Goal: Task Accomplishment & Management: Manage account settings

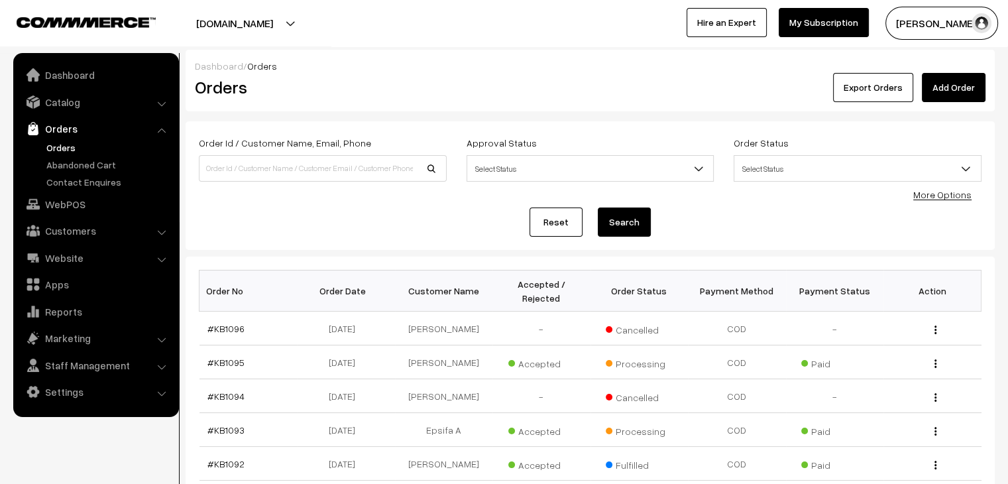
click at [103, 160] on link "Abandoned Cart" at bounding box center [108, 165] width 131 height 14
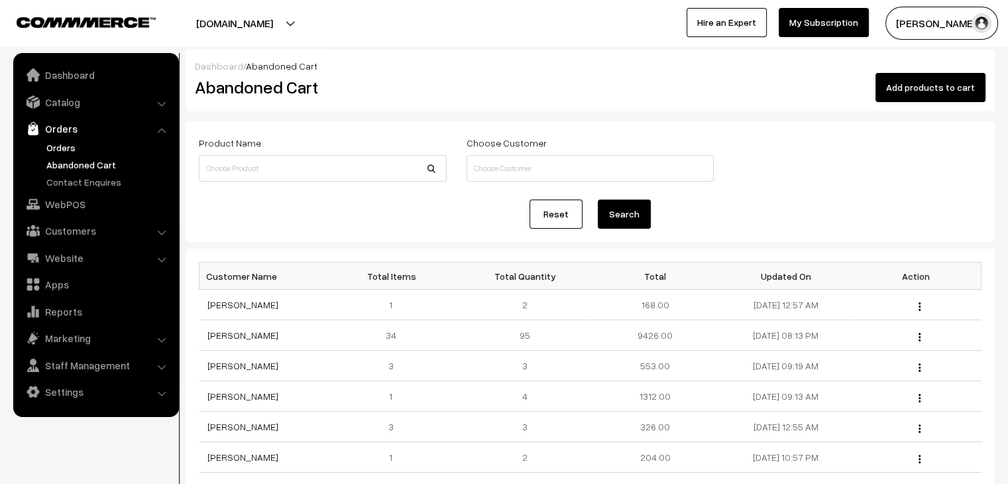
click at [58, 146] on link "Orders" at bounding box center [108, 148] width 131 height 14
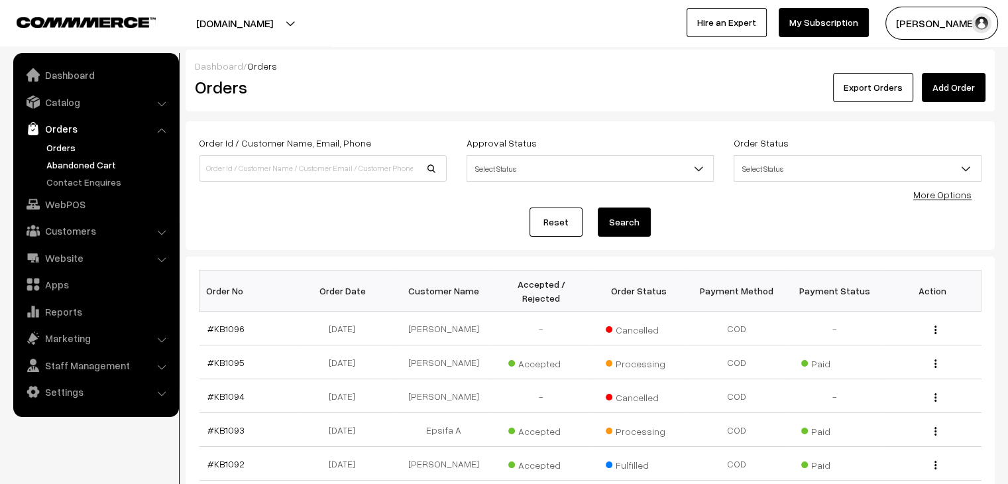
click at [112, 165] on link "Abandoned Cart" at bounding box center [108, 165] width 131 height 14
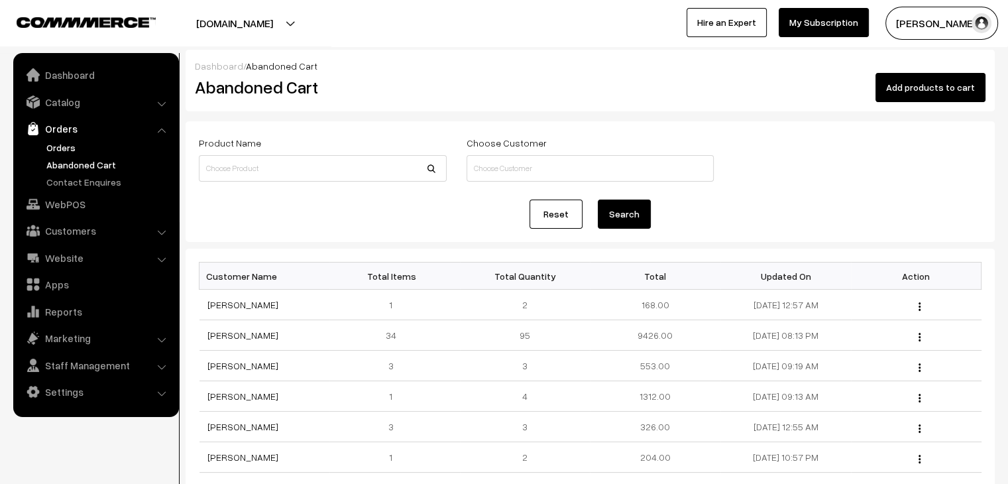
click at [66, 152] on link "Orders" at bounding box center [108, 148] width 131 height 14
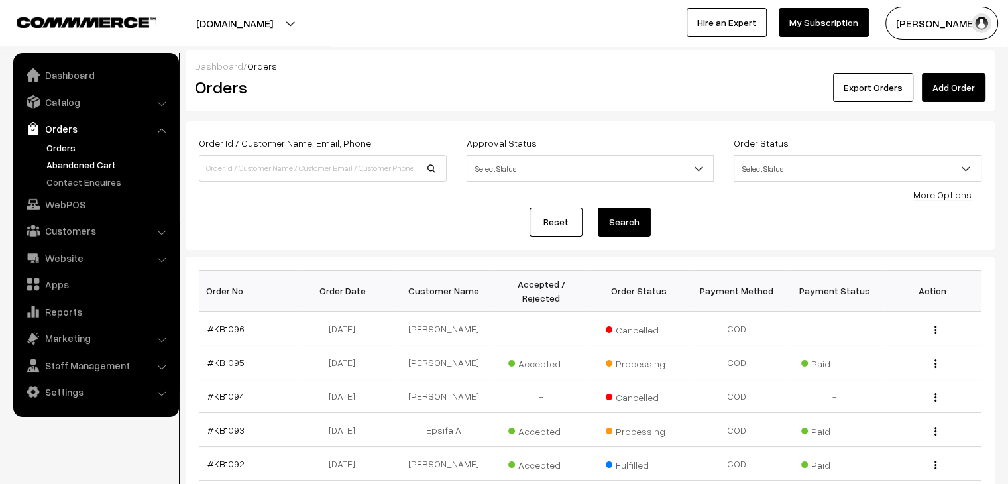
click at [101, 160] on link "Abandoned Cart" at bounding box center [108, 165] width 131 height 14
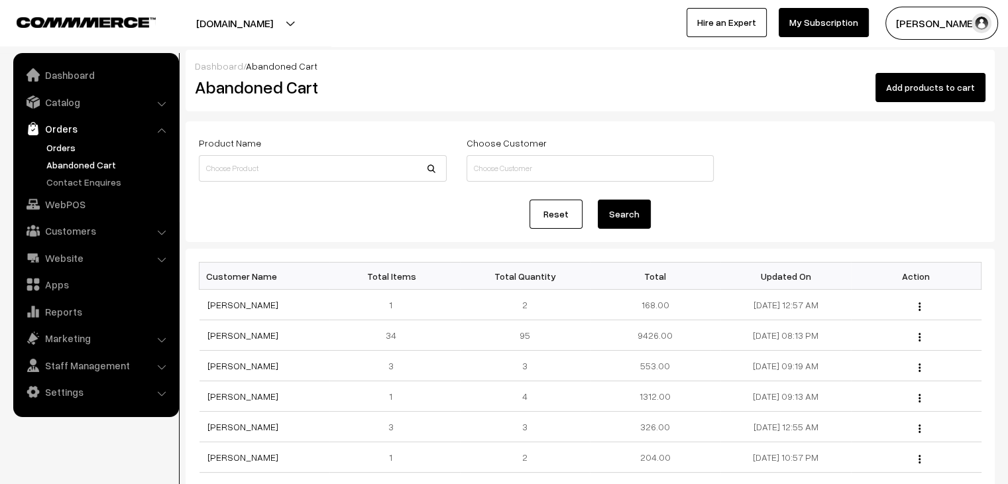
click at [72, 144] on link "Orders" at bounding box center [108, 148] width 131 height 14
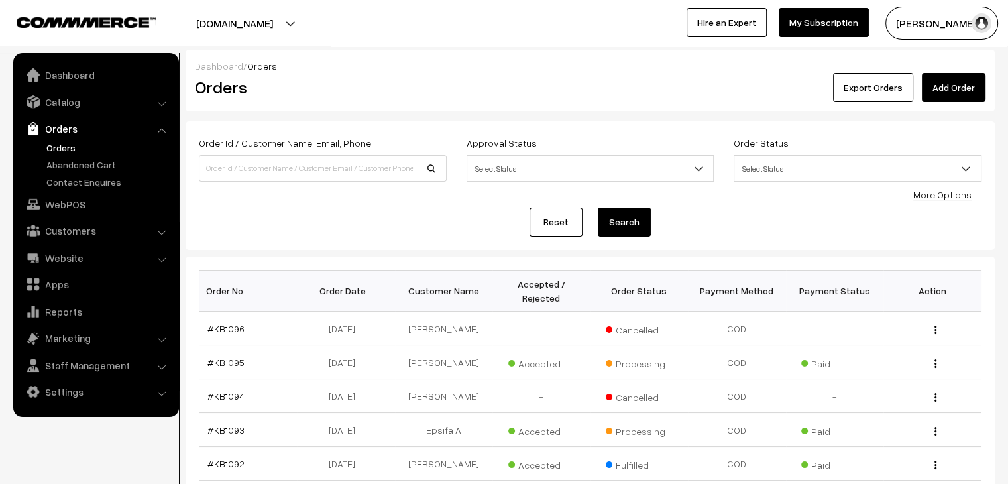
click at [69, 151] on link "Orders" at bounding box center [108, 148] width 131 height 14
click at [77, 107] on link "Catalog" at bounding box center [96, 102] width 158 height 24
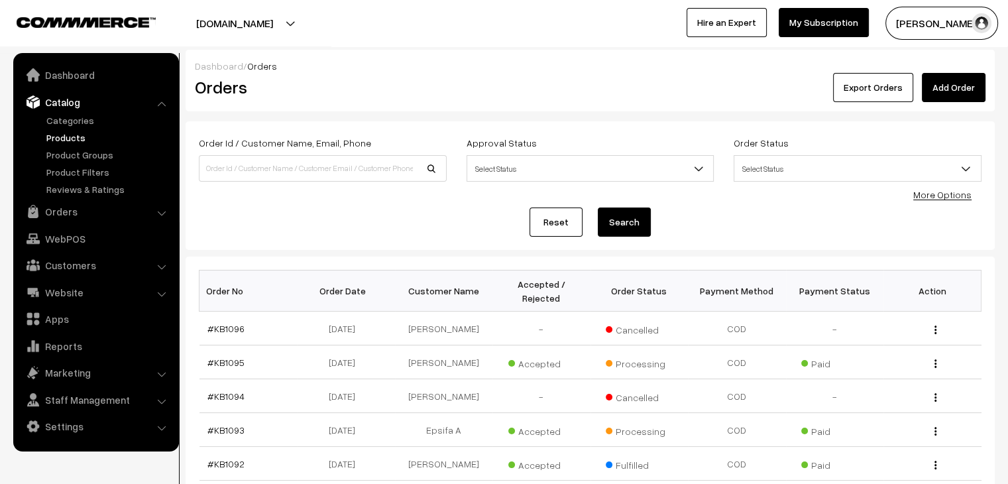
click at [74, 138] on link "Products" at bounding box center [108, 138] width 131 height 14
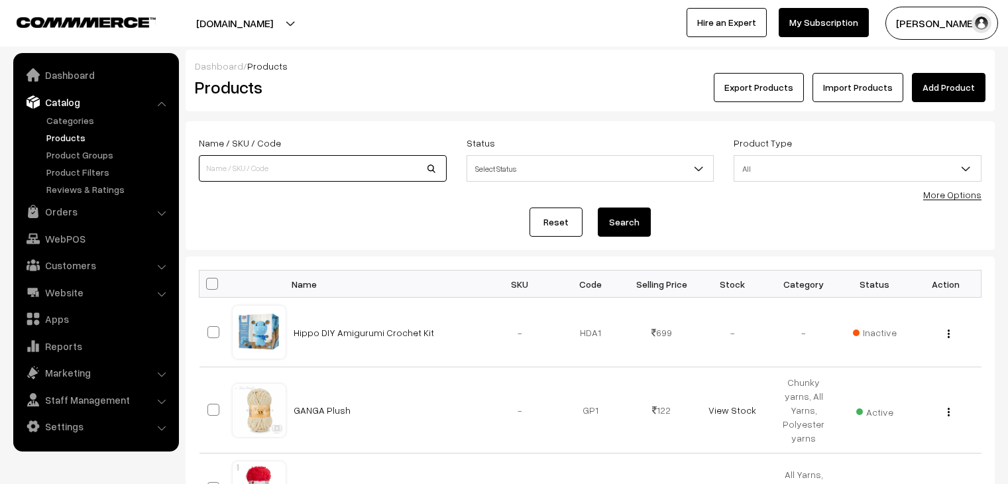
click at [262, 169] on input at bounding box center [323, 168] width 248 height 27
type input "soft n strong"
click at [598, 207] on button "Search" at bounding box center [624, 221] width 53 height 29
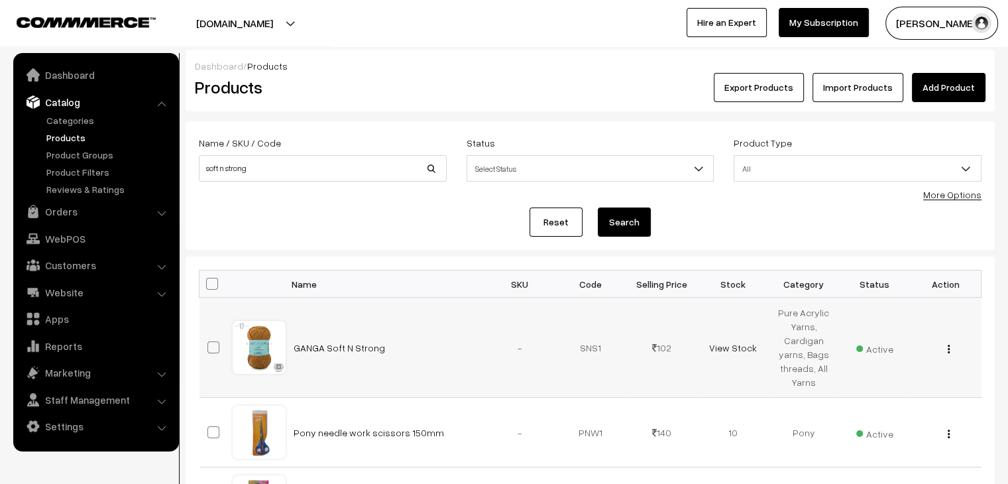
click at [948, 349] on img "button" at bounding box center [949, 349] width 2 height 9
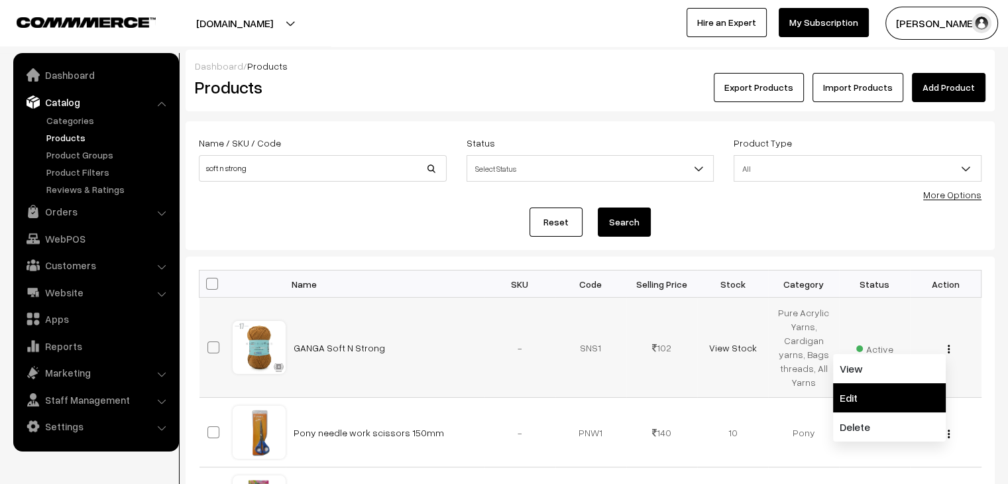
click at [879, 388] on link "Edit" at bounding box center [889, 397] width 113 height 29
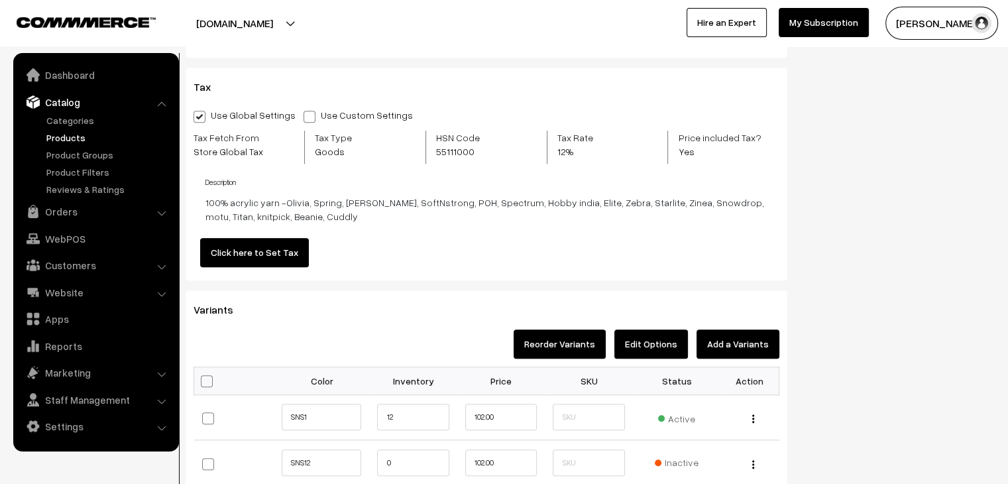
scroll to position [1259, 0]
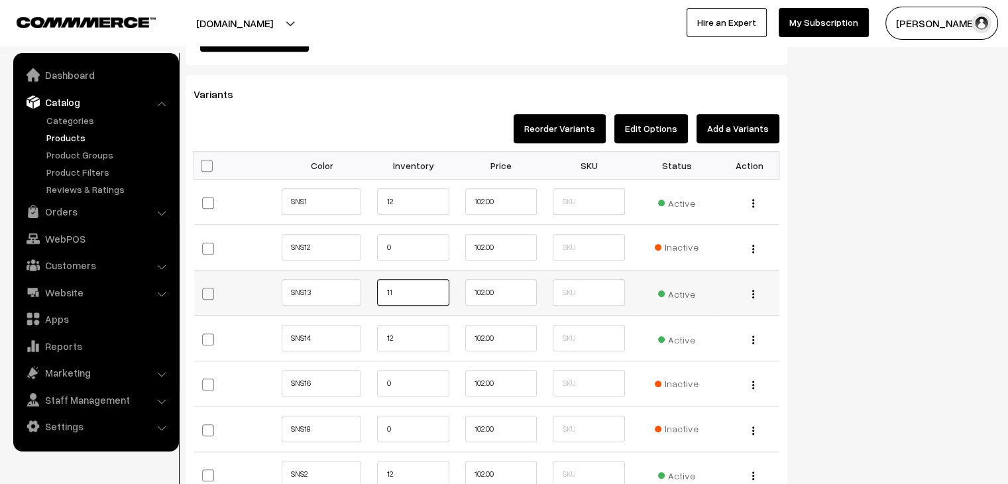
click at [398, 285] on input "11" at bounding box center [413, 292] width 72 height 27
click at [398, 203] on input "12" at bounding box center [413, 201] width 72 height 27
click at [400, 283] on input "11" at bounding box center [413, 292] width 72 height 27
type input "12"
click at [406, 332] on input "12" at bounding box center [413, 338] width 72 height 27
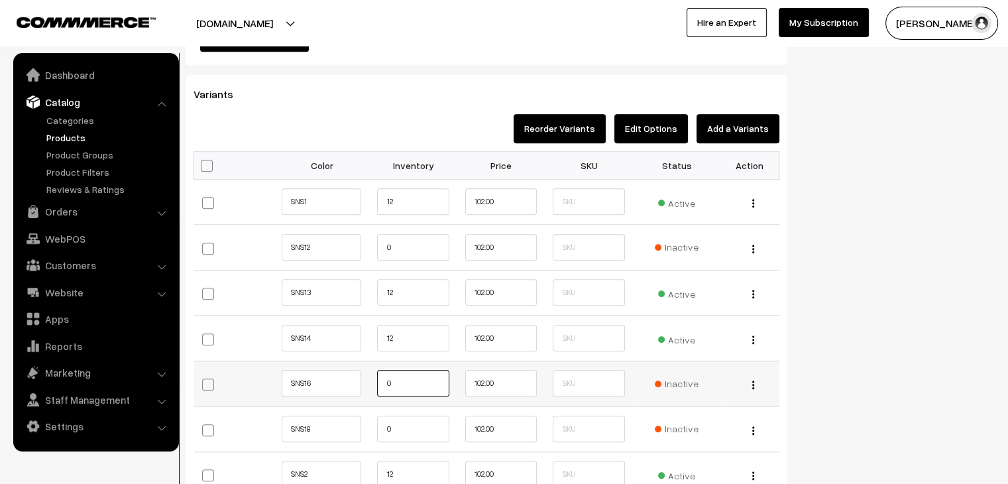
click at [398, 376] on input "0" at bounding box center [413, 383] width 72 height 27
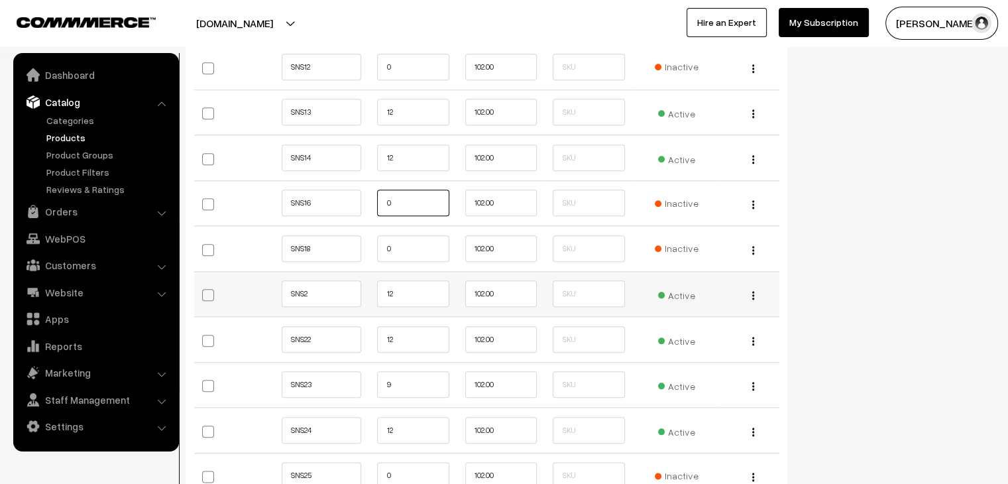
scroll to position [1458, 0]
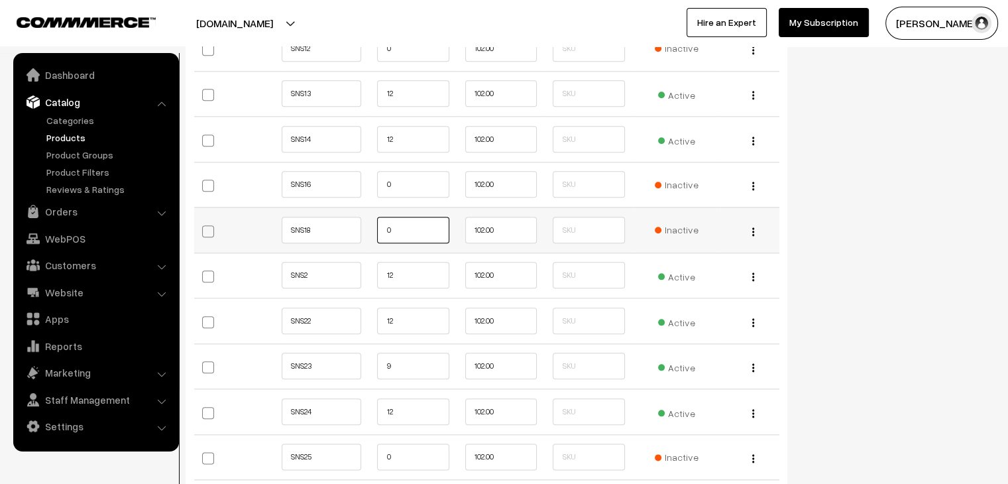
click at [396, 236] on input "0" at bounding box center [413, 230] width 72 height 27
click at [400, 275] on input "12" at bounding box center [413, 275] width 72 height 27
click at [402, 366] on input "9" at bounding box center [413, 366] width 72 height 27
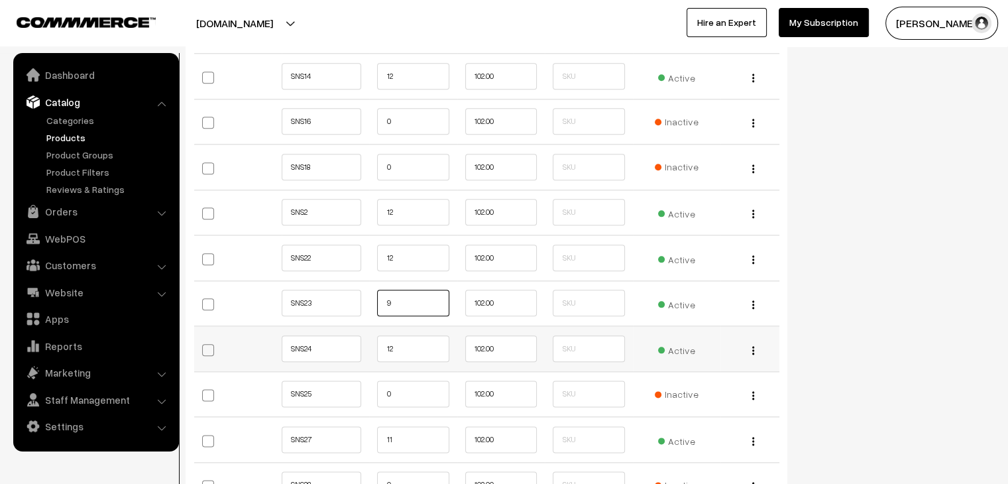
scroll to position [1524, 0]
type input "12"
click at [419, 346] on input "12" at bounding box center [413, 345] width 72 height 27
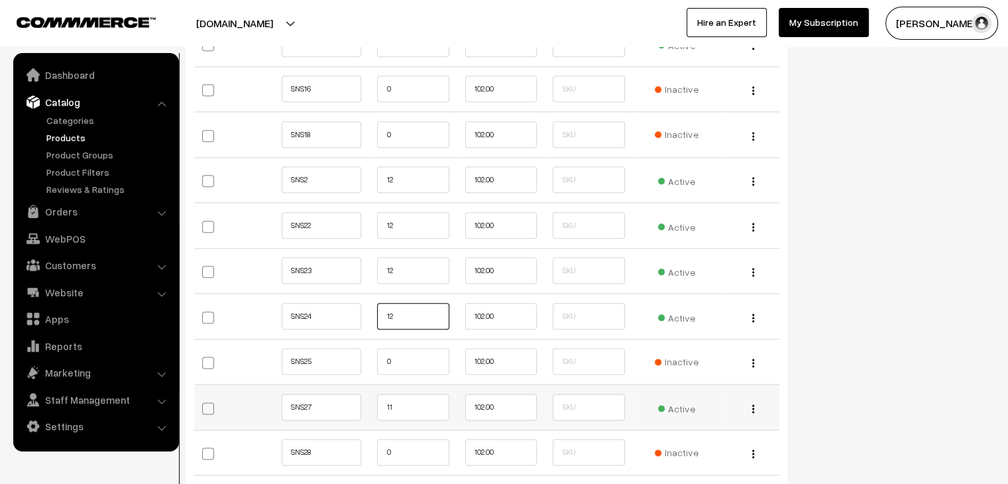
scroll to position [1591, 0]
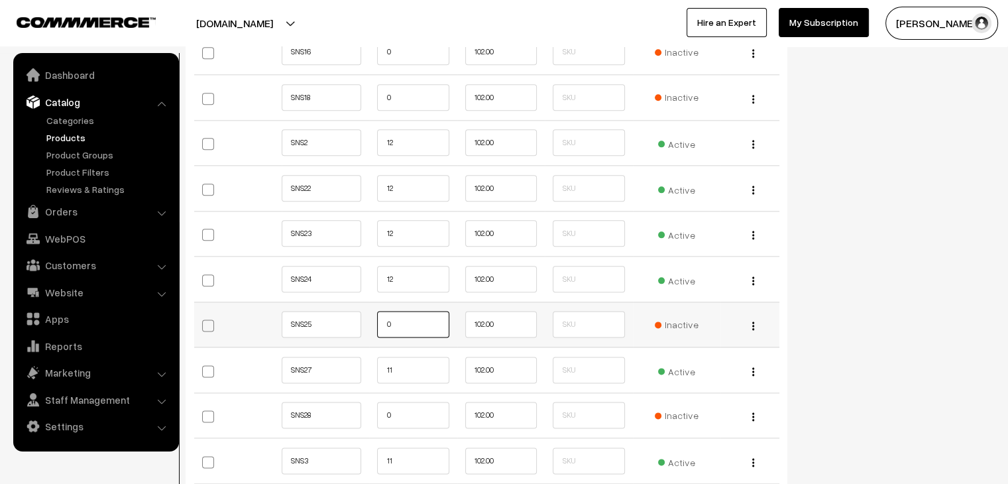
click at [400, 327] on input "0" at bounding box center [413, 324] width 72 height 27
click at [398, 369] on input "11" at bounding box center [413, 370] width 72 height 27
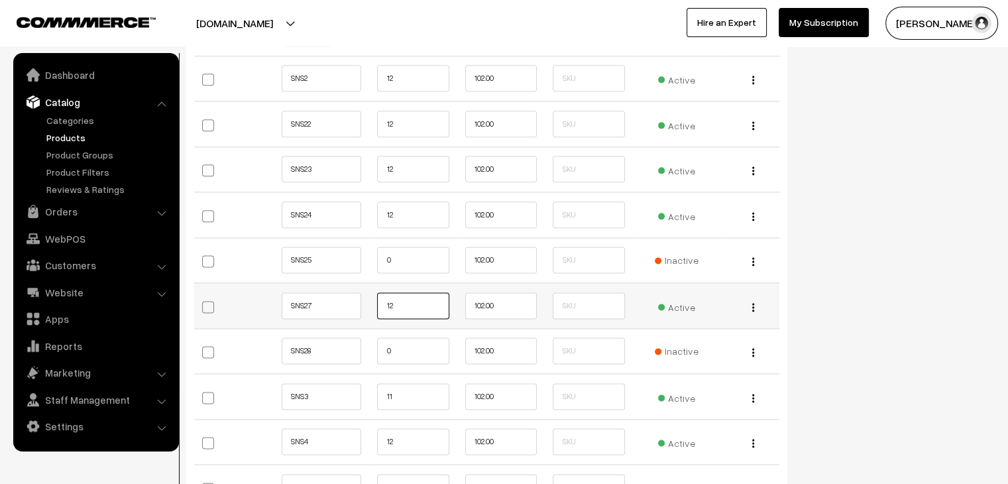
scroll to position [1657, 0]
type input "12"
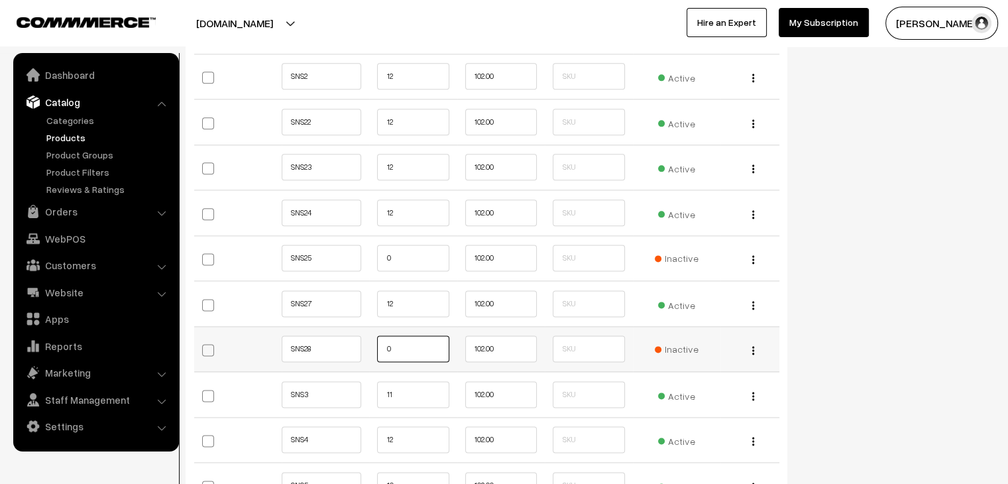
click at [402, 349] on input "0" at bounding box center [413, 348] width 72 height 27
click at [405, 392] on input "11" at bounding box center [413, 394] width 72 height 27
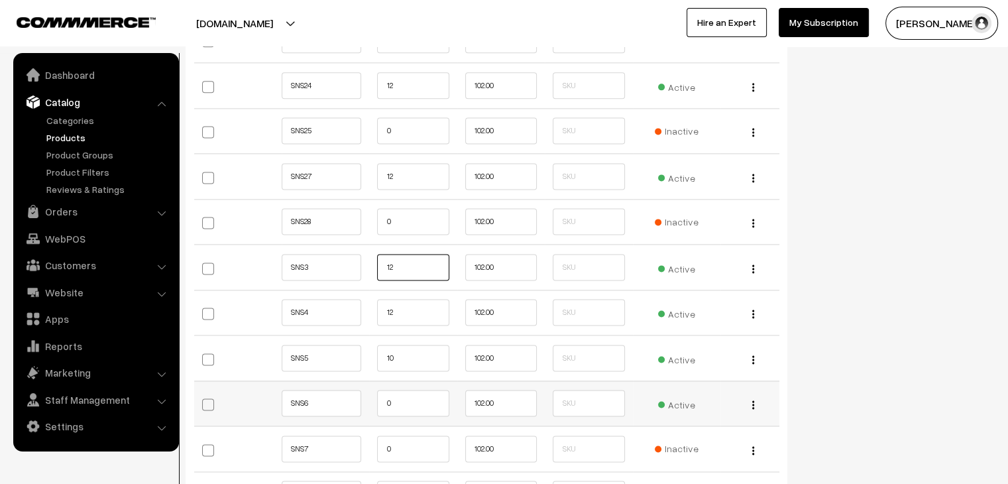
scroll to position [1789, 0]
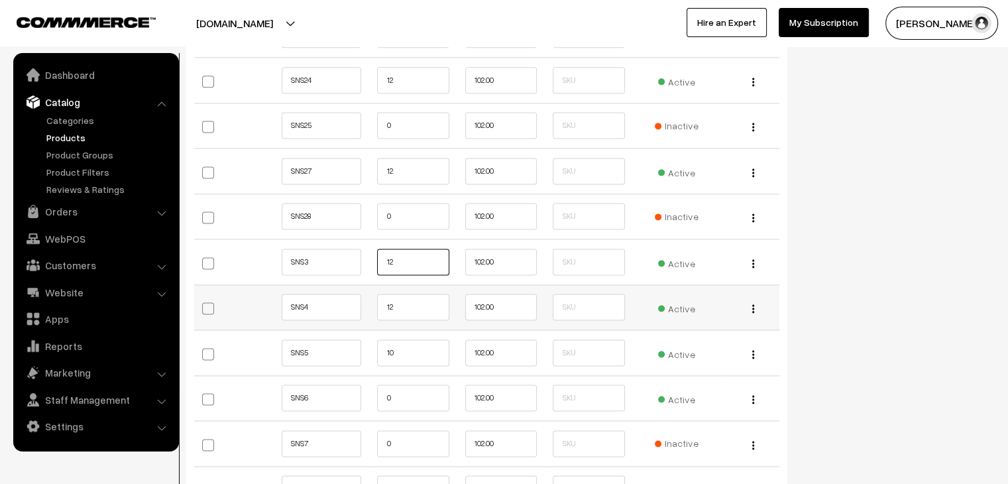
type input "12"
click at [406, 306] on input "12" at bounding box center [413, 307] width 72 height 27
click at [414, 357] on input "10" at bounding box center [413, 352] width 72 height 27
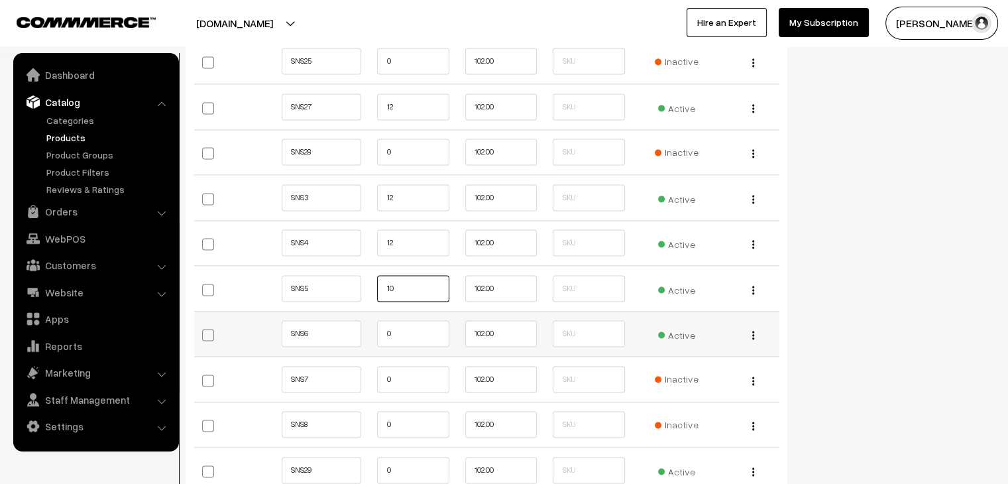
scroll to position [1856, 0]
click at [400, 327] on input "0" at bounding box center [413, 331] width 72 height 27
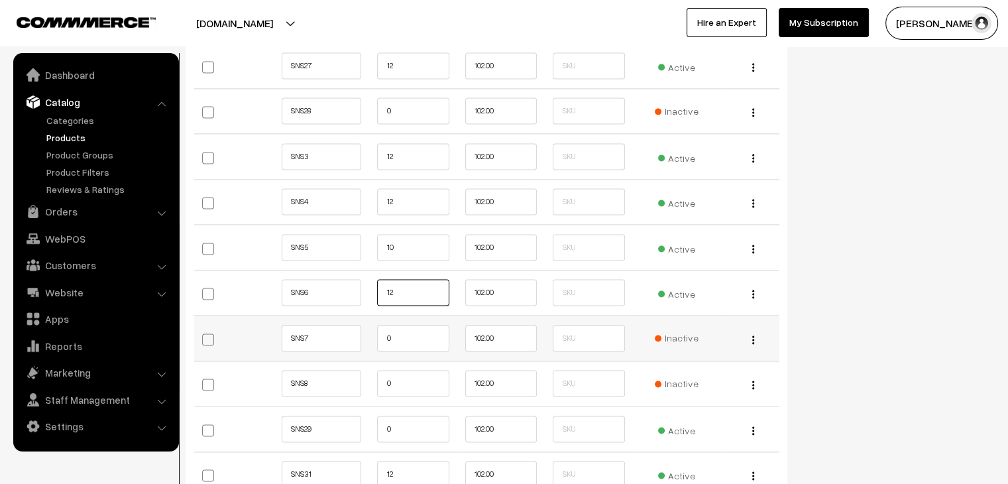
scroll to position [1988, 0]
type input "12"
click at [397, 327] on input "0" at bounding box center [413, 335] width 72 height 27
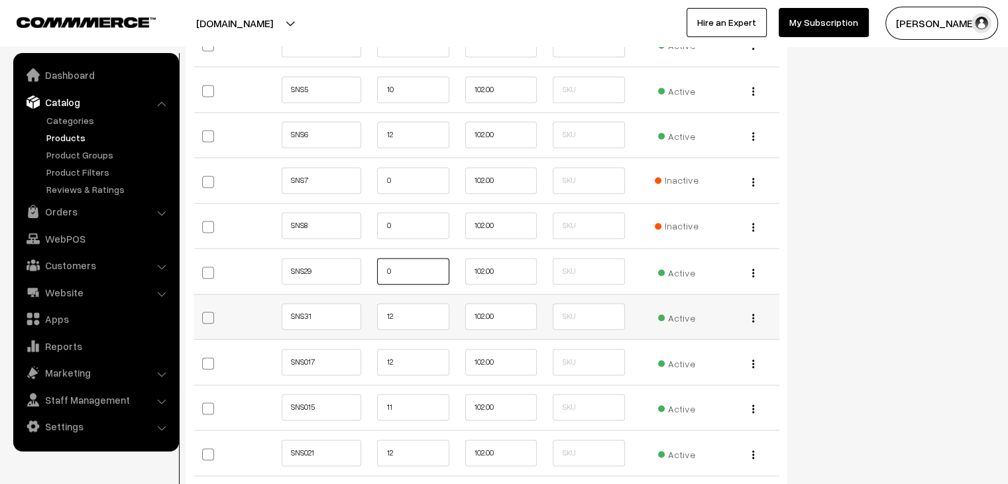
scroll to position [2055, 0]
click at [413, 308] on input "12" at bounding box center [413, 314] width 72 height 27
click at [420, 351] on input "12" at bounding box center [413, 360] width 72 height 27
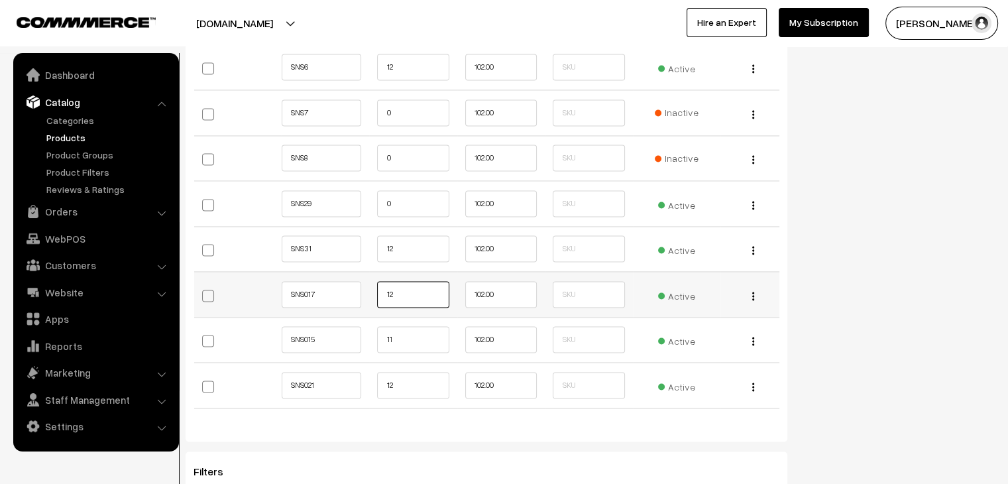
scroll to position [2121, 0]
click at [414, 332] on input "11" at bounding box center [413, 338] width 72 height 27
type input "12"
click at [416, 385] on input "12" at bounding box center [413, 384] width 72 height 27
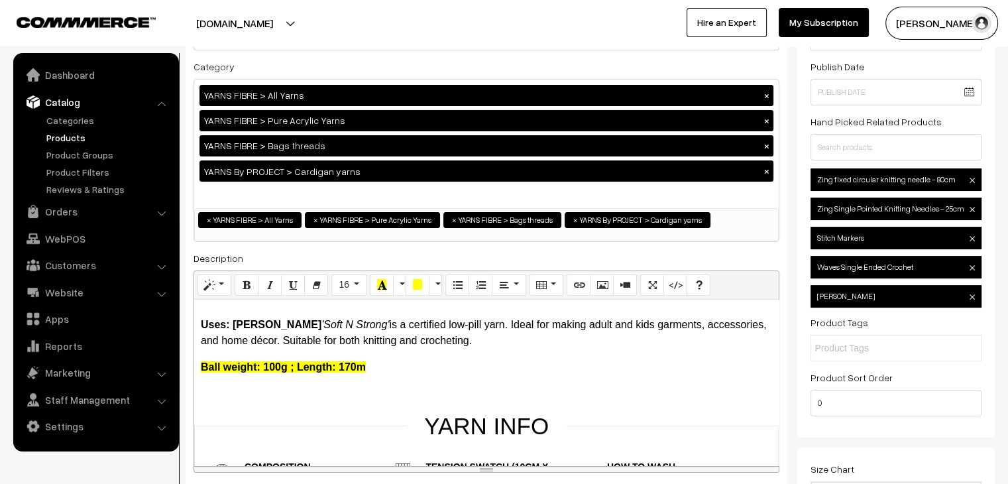
scroll to position [0, 0]
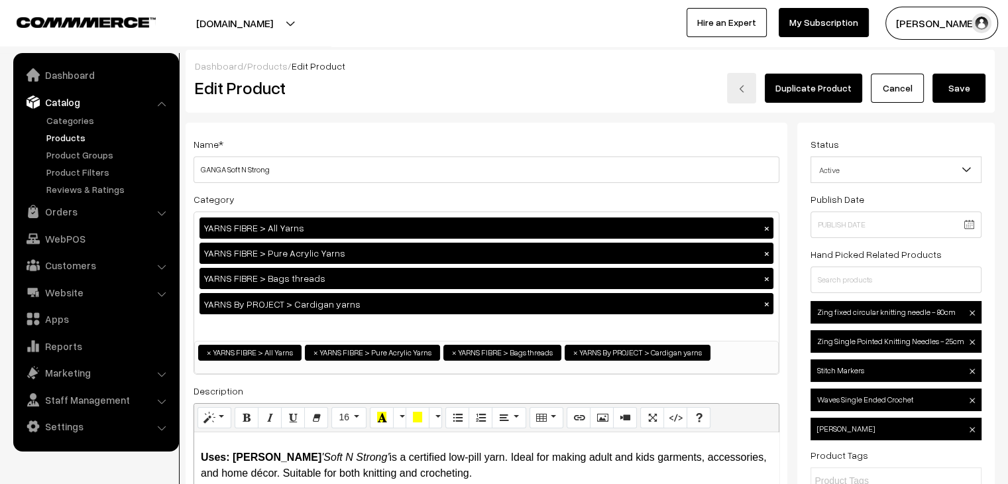
click at [962, 91] on button "Save" at bounding box center [959, 88] width 53 height 29
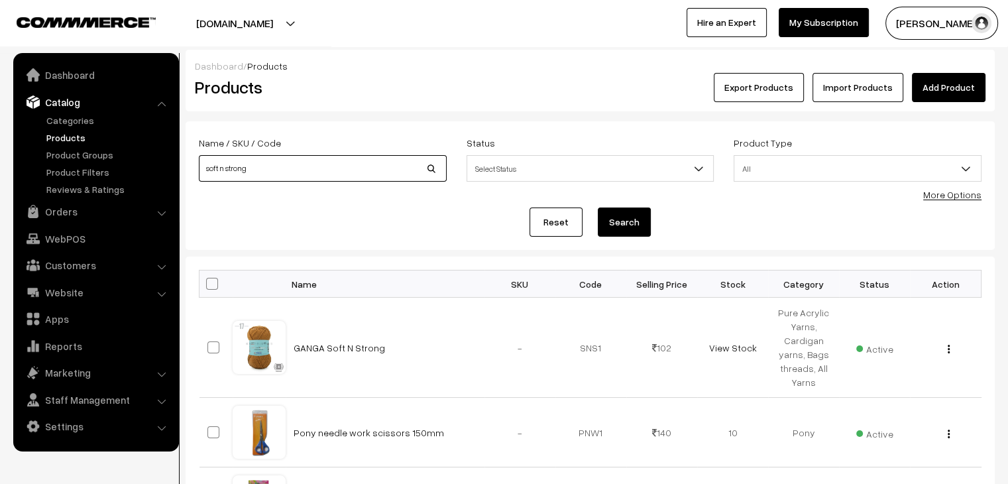
click at [262, 178] on input "soft n strong" at bounding box center [323, 168] width 248 height 27
type input "starlite"
click at [598, 207] on button "Search" at bounding box center [624, 221] width 53 height 29
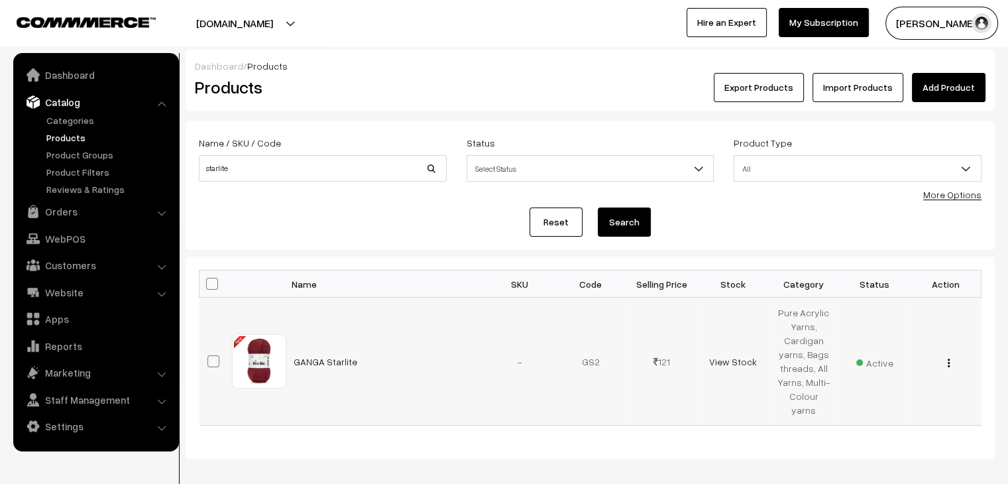
click at [948, 359] on img "button" at bounding box center [949, 363] width 2 height 9
click at [867, 400] on link "Edit" at bounding box center [889, 411] width 113 height 29
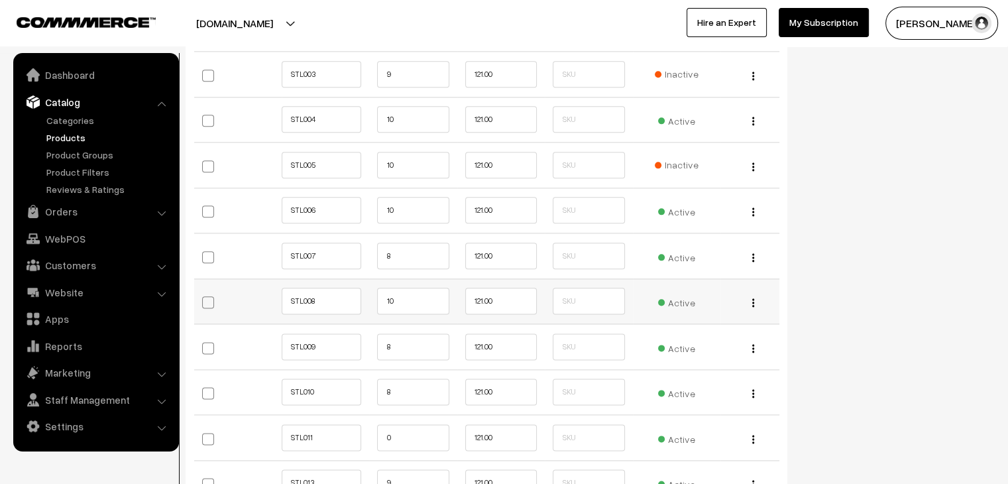
scroll to position [1591, 0]
click at [406, 386] on input "8" at bounding box center [413, 389] width 72 height 27
type input "12"
click at [400, 343] on input "8" at bounding box center [413, 344] width 72 height 27
type input "12"
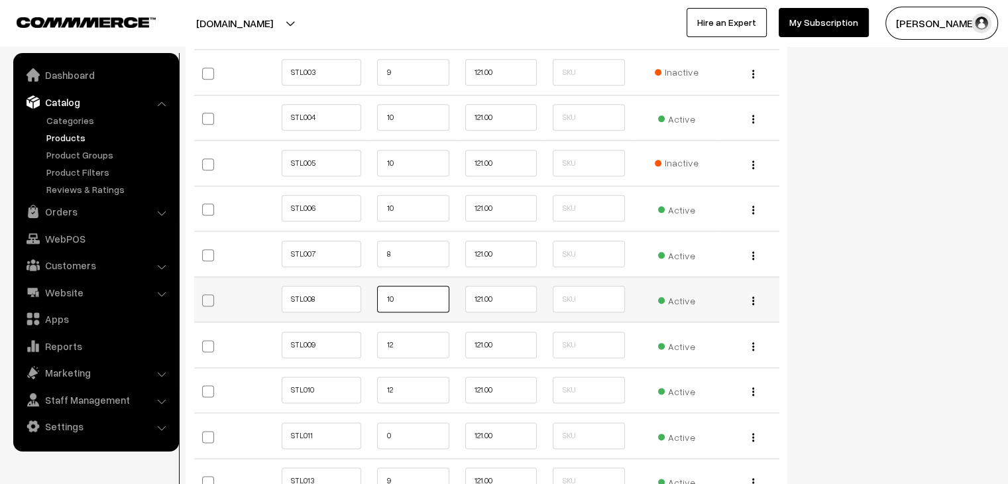
click at [398, 292] on input "10" at bounding box center [413, 299] width 72 height 27
type input "12"
click at [408, 258] on input "8" at bounding box center [413, 254] width 72 height 27
type input "12"
click at [418, 207] on input "10" at bounding box center [413, 208] width 72 height 27
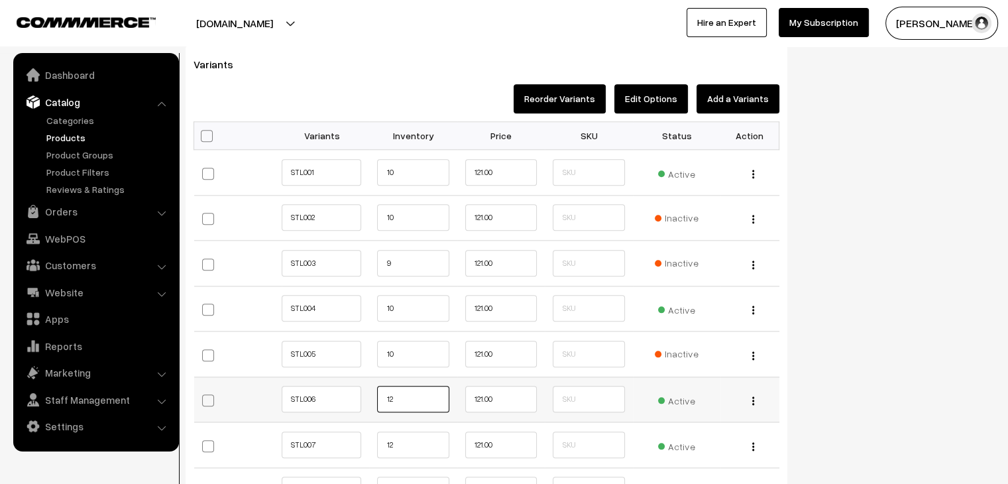
scroll to position [1326, 0]
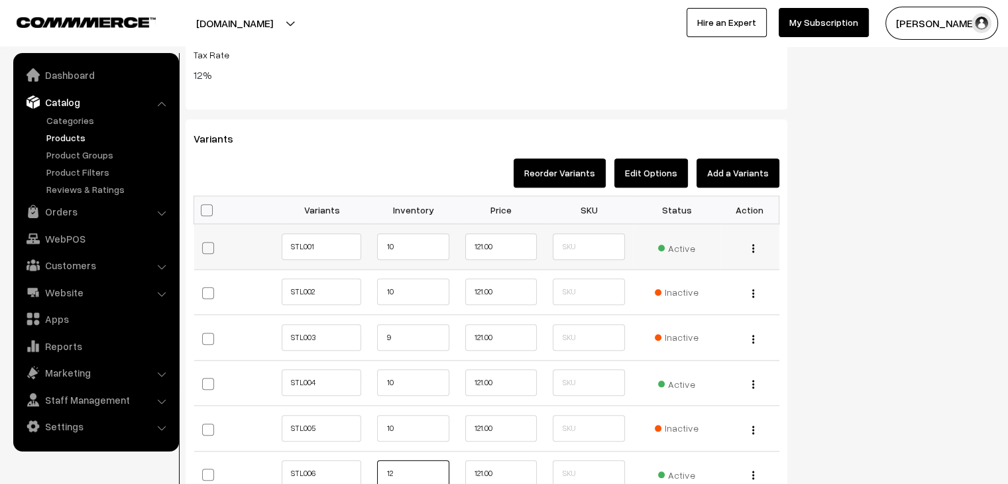
type input "12"
click at [398, 243] on input "10" at bounding box center [413, 246] width 72 height 27
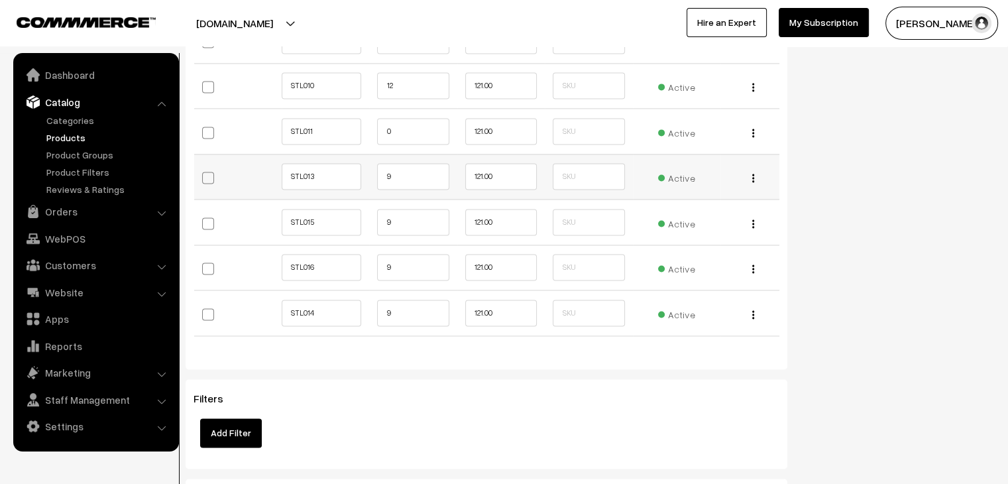
scroll to position [1988, 0]
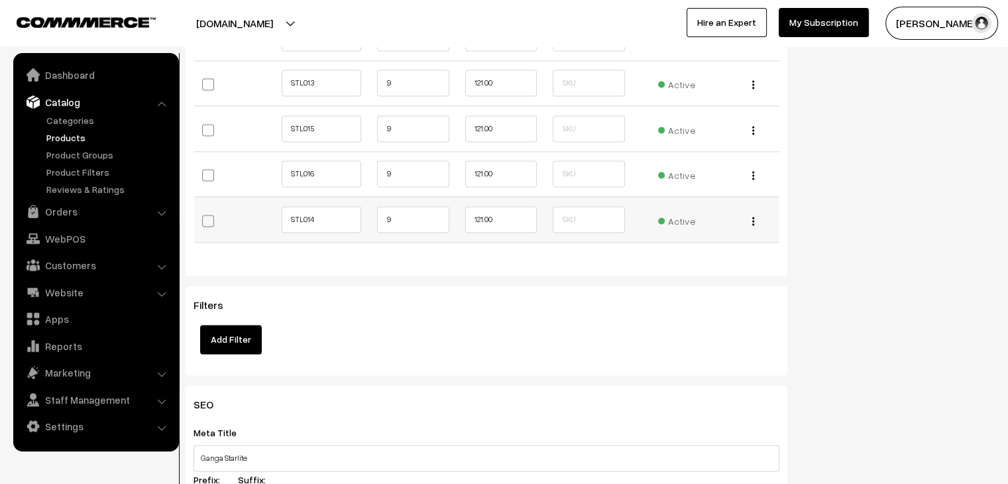
type input "12"
click at [399, 218] on input "9" at bounding box center [413, 219] width 72 height 27
type input "12"
click at [407, 176] on input "9" at bounding box center [413, 173] width 72 height 27
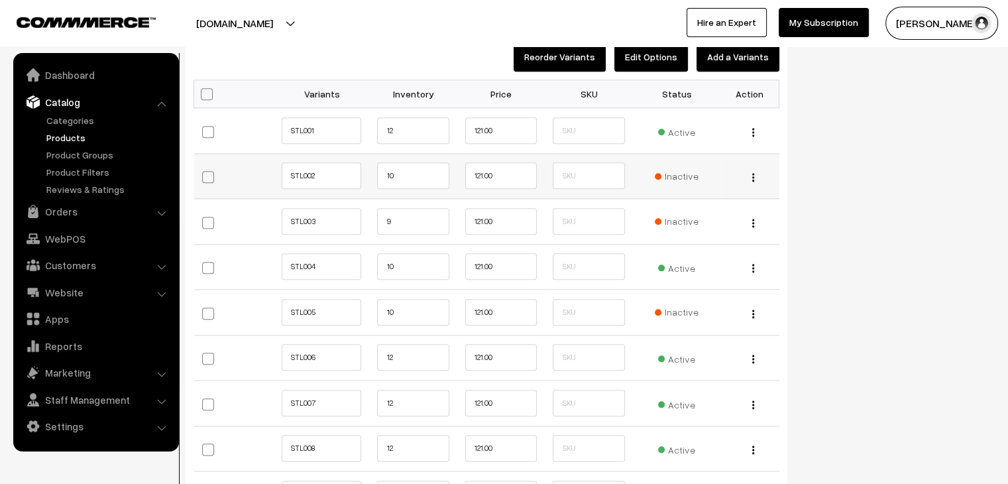
scroll to position [1591, 0]
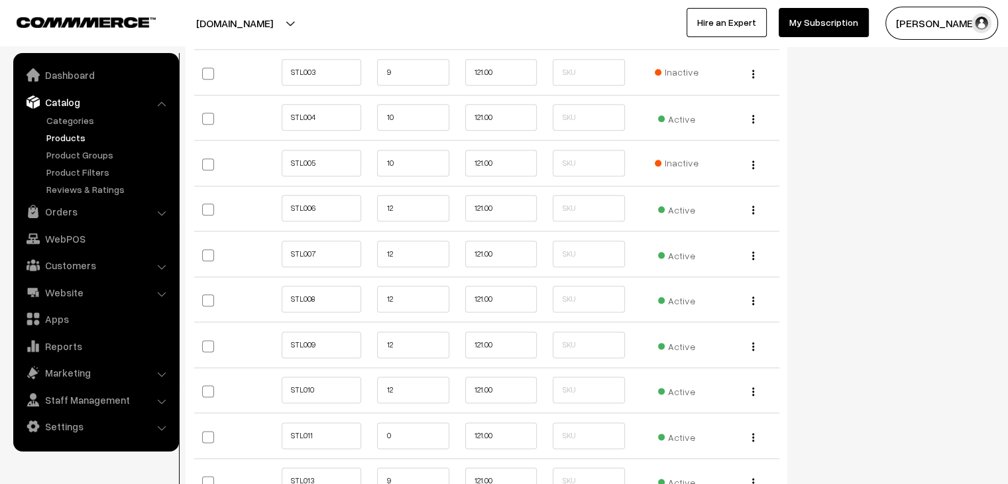
type input "0"
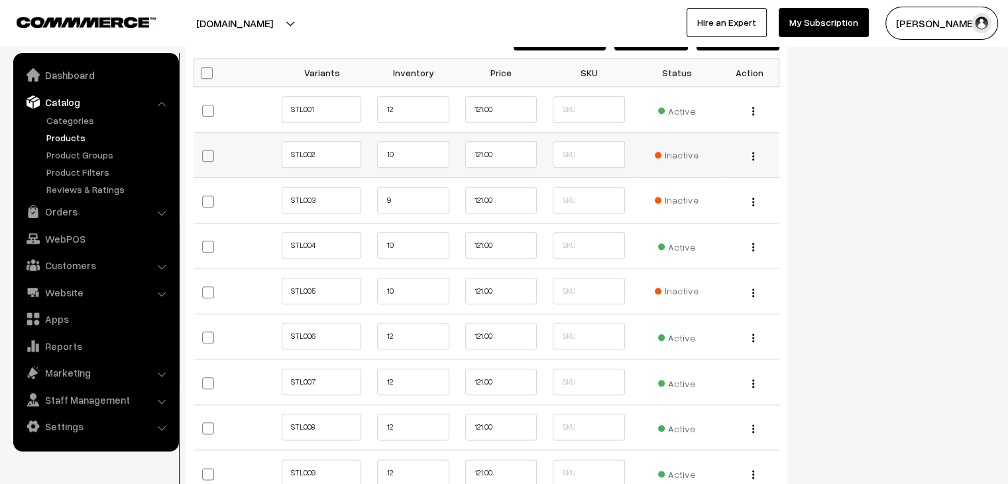
scroll to position [1458, 0]
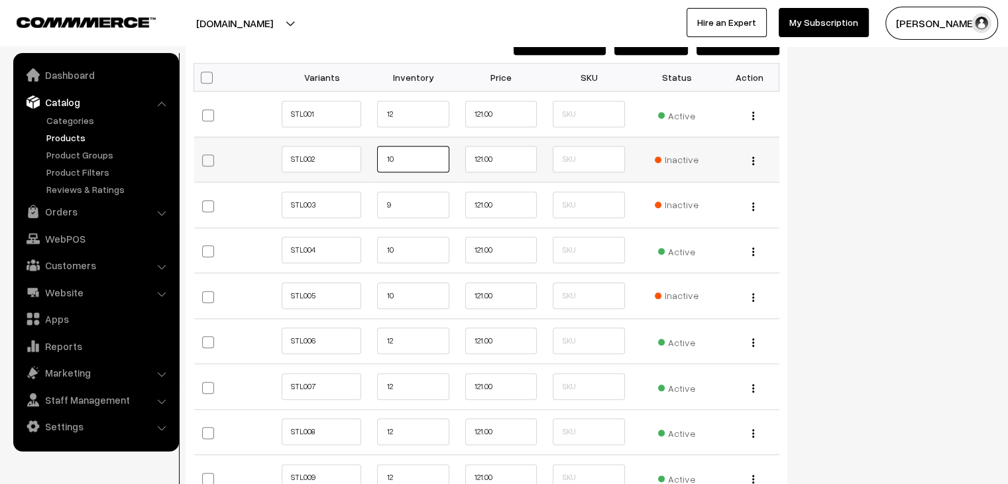
click at [414, 154] on input "10" at bounding box center [413, 159] width 72 height 27
click at [398, 253] on input "10" at bounding box center [413, 250] width 72 height 27
click at [403, 199] on input "9" at bounding box center [413, 205] width 72 height 27
type input "0"
click at [392, 250] on input "10" at bounding box center [413, 250] width 72 height 27
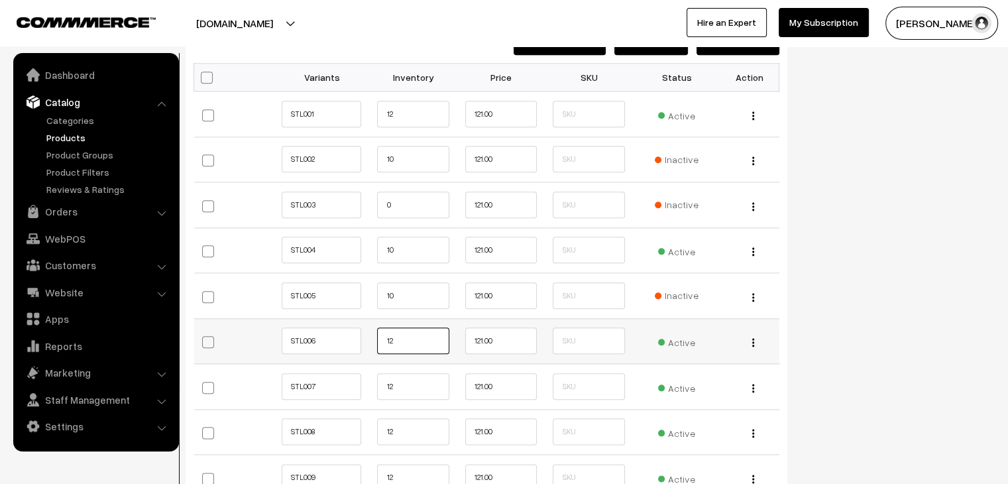
click at [395, 339] on input "12" at bounding box center [413, 340] width 72 height 27
click at [402, 382] on input "12" at bounding box center [413, 386] width 72 height 27
click at [412, 422] on input "12" at bounding box center [413, 431] width 72 height 27
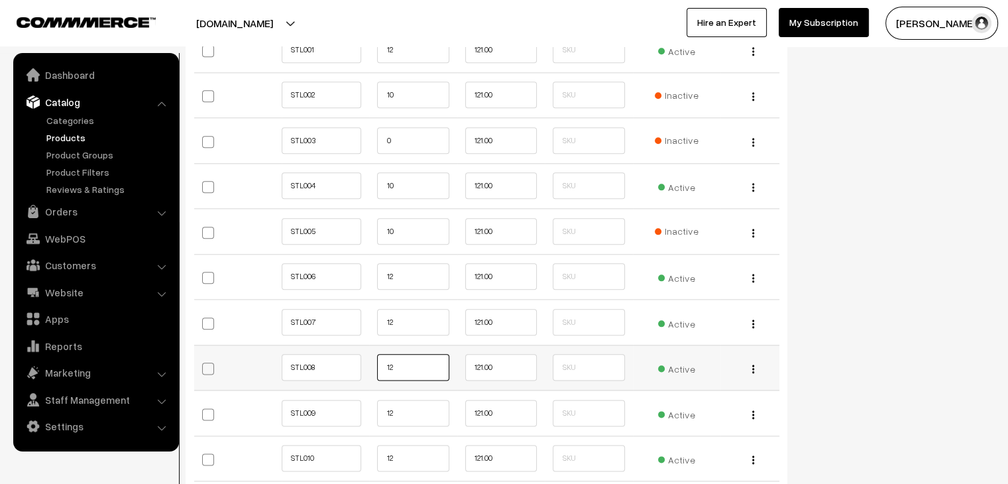
scroll to position [1524, 0]
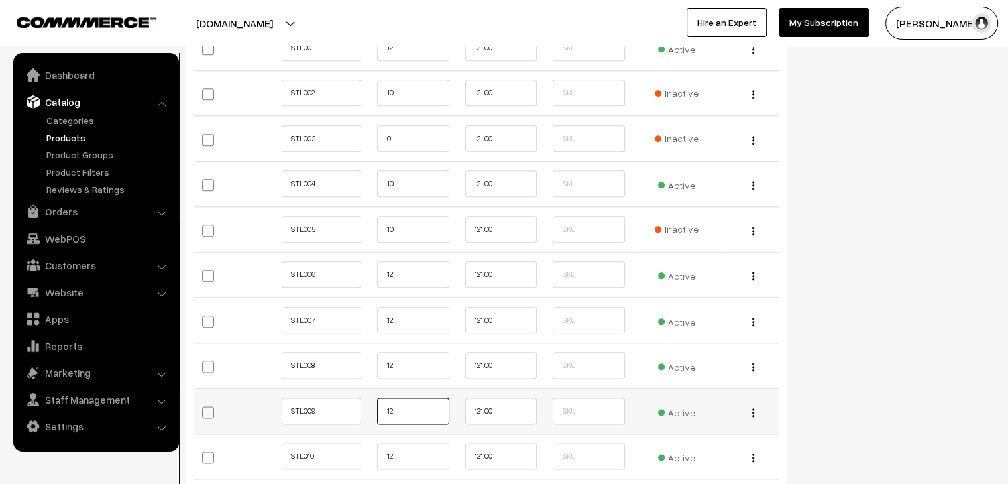
click at [409, 408] on input "12" at bounding box center [413, 411] width 72 height 27
click at [415, 367] on input "12" at bounding box center [413, 365] width 72 height 27
click at [420, 401] on input "12" at bounding box center [413, 411] width 72 height 27
click at [424, 365] on input "12" at bounding box center [413, 365] width 72 height 27
type input "1"
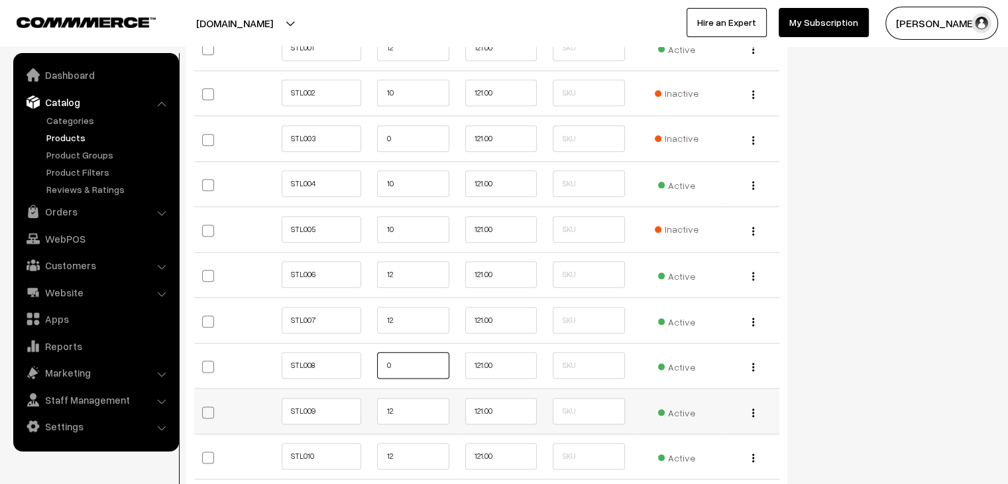
type input "0"
click at [408, 407] on input "12" at bounding box center [413, 411] width 72 height 27
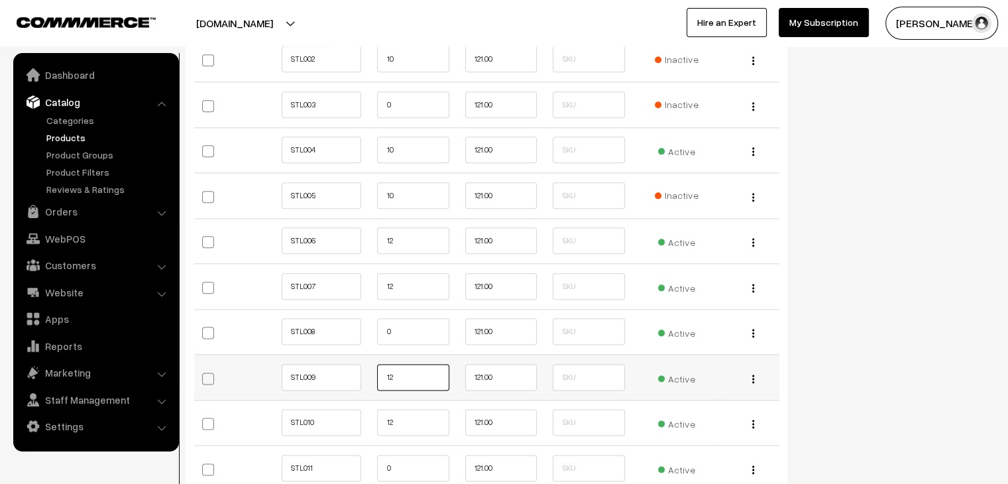
scroll to position [1591, 0]
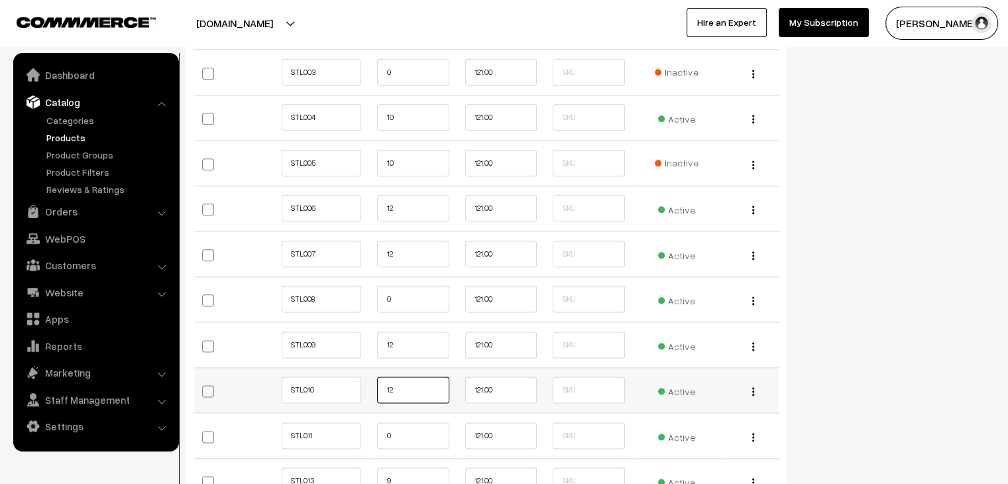
click at [403, 382] on input "12" at bounding box center [413, 389] width 72 height 27
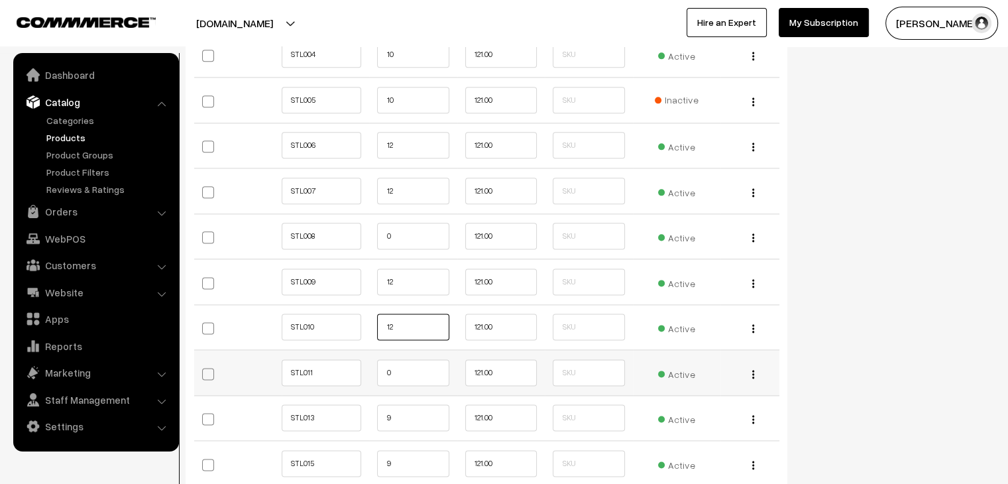
scroll to position [1657, 0]
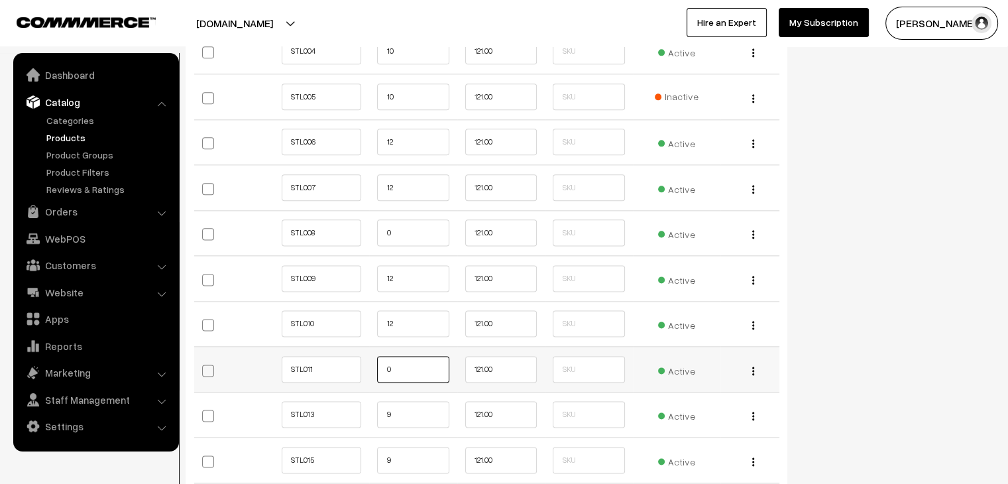
click at [422, 364] on input "0" at bounding box center [413, 369] width 72 height 27
click at [412, 414] on input "9" at bounding box center [413, 414] width 72 height 27
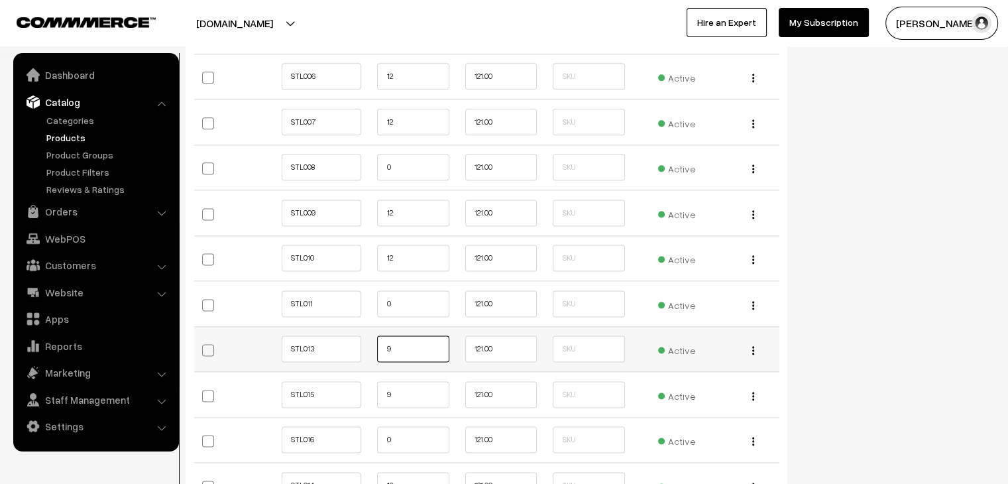
scroll to position [1723, 0]
click at [404, 388] on input "9" at bounding box center [413, 393] width 72 height 27
drag, startPoint x: 106, startPoint y: 414, endPoint x: 414, endPoint y: 260, distance: 343.8
click at [414, 260] on input "12" at bounding box center [413, 257] width 72 height 27
click at [408, 295] on input "0" at bounding box center [413, 303] width 72 height 27
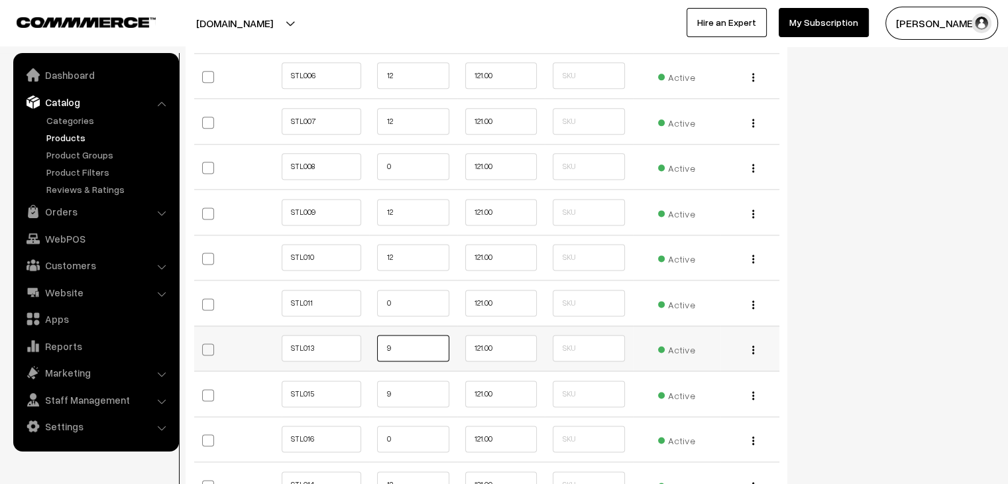
click at [397, 352] on input "9" at bounding box center [413, 348] width 72 height 27
type input "0"
click at [400, 391] on input "9" at bounding box center [413, 393] width 72 height 27
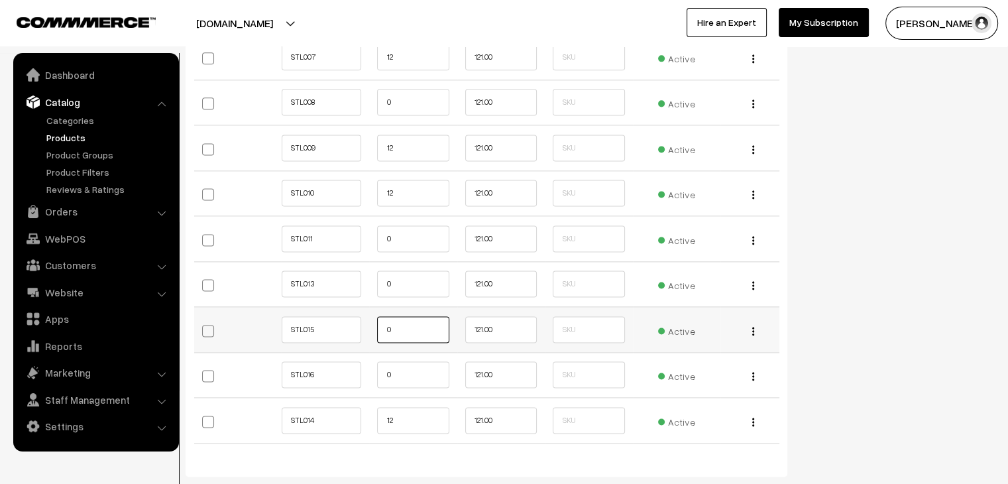
scroll to position [1789, 0]
type input "0"
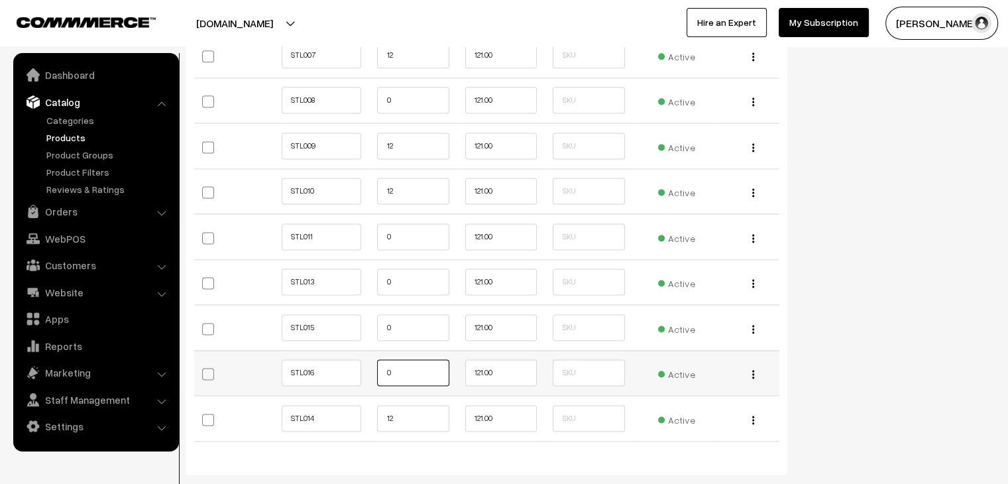
click at [398, 363] on input "0" at bounding box center [413, 372] width 72 height 27
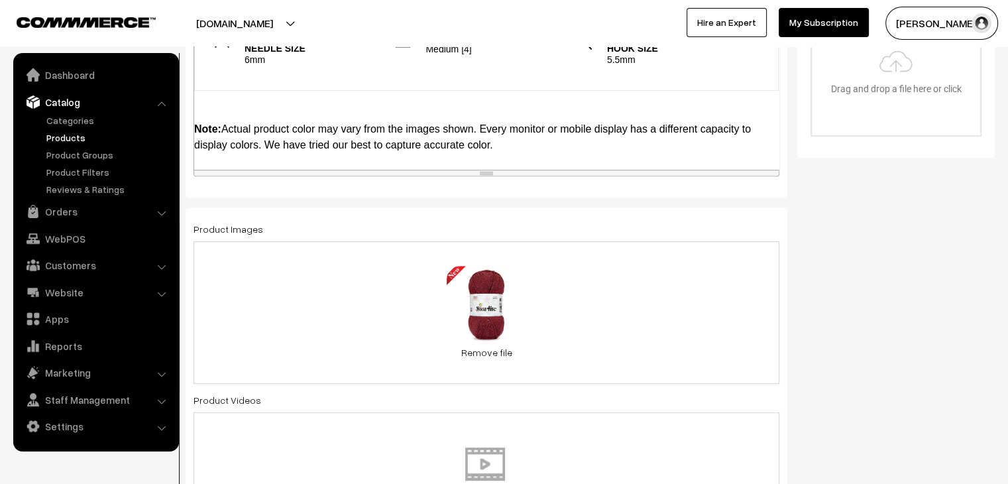
scroll to position [0, 0]
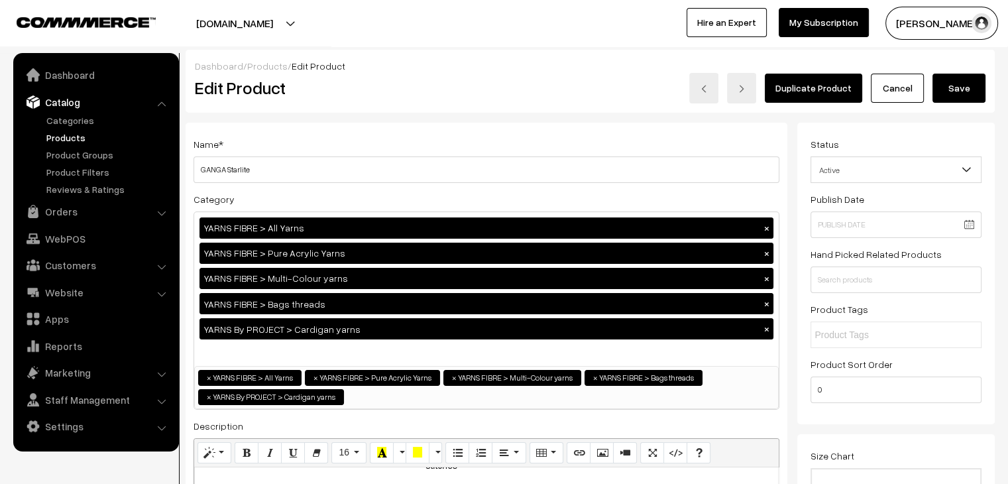
click at [963, 93] on button "Save" at bounding box center [959, 88] width 53 height 29
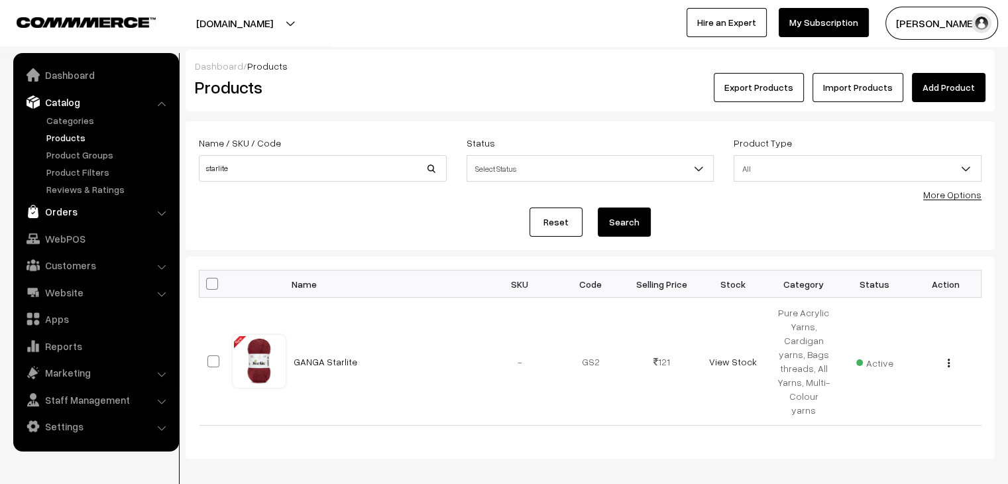
click at [69, 207] on link "Orders" at bounding box center [96, 211] width 158 height 24
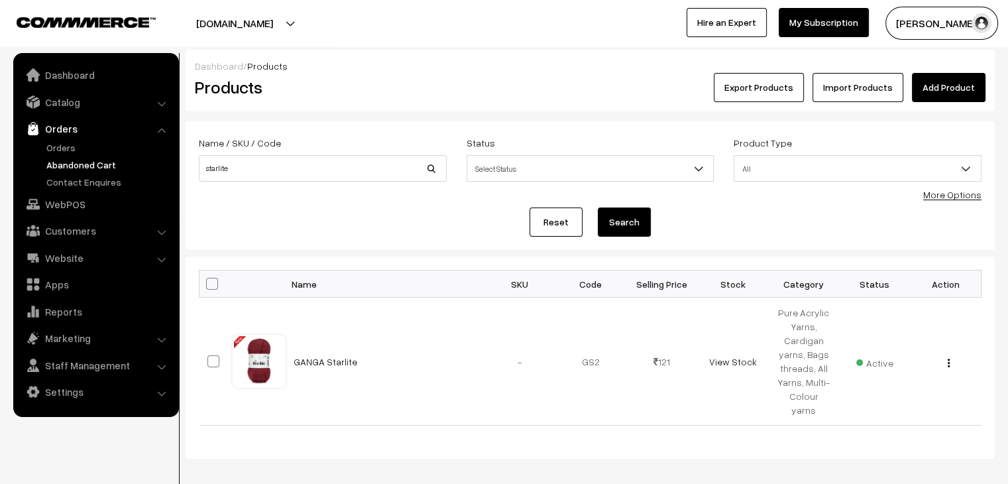
click at [84, 162] on link "Abandoned Cart" at bounding box center [108, 165] width 131 height 14
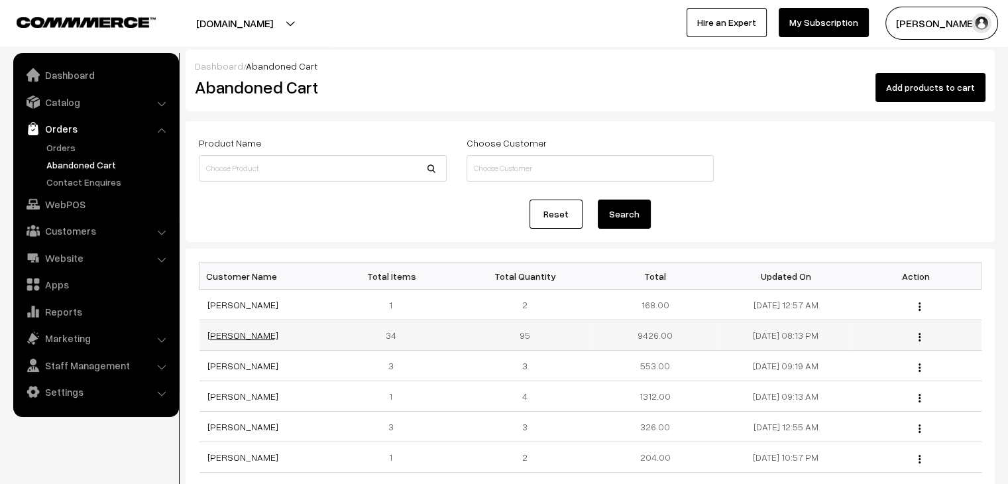
click at [247, 339] on link "[PERSON_NAME]" at bounding box center [242, 334] width 71 height 11
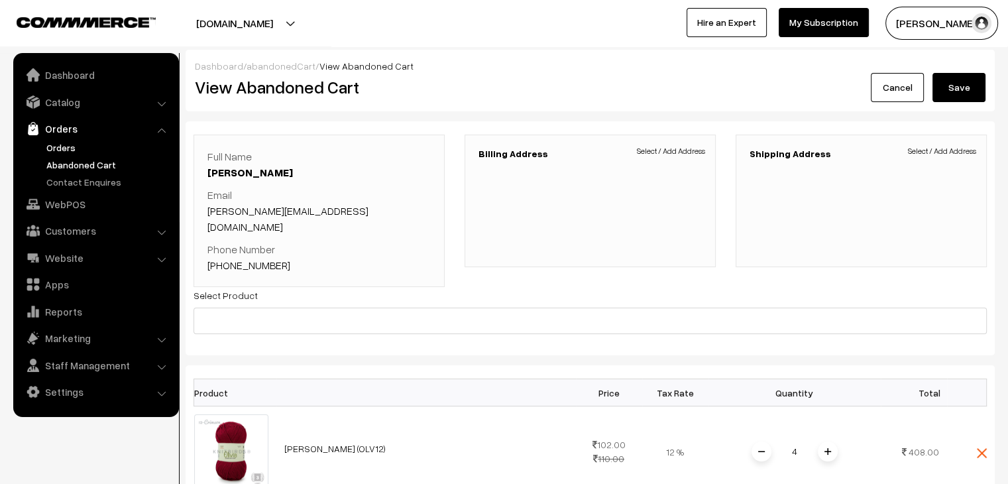
click at [73, 150] on link "Orders" at bounding box center [108, 148] width 131 height 14
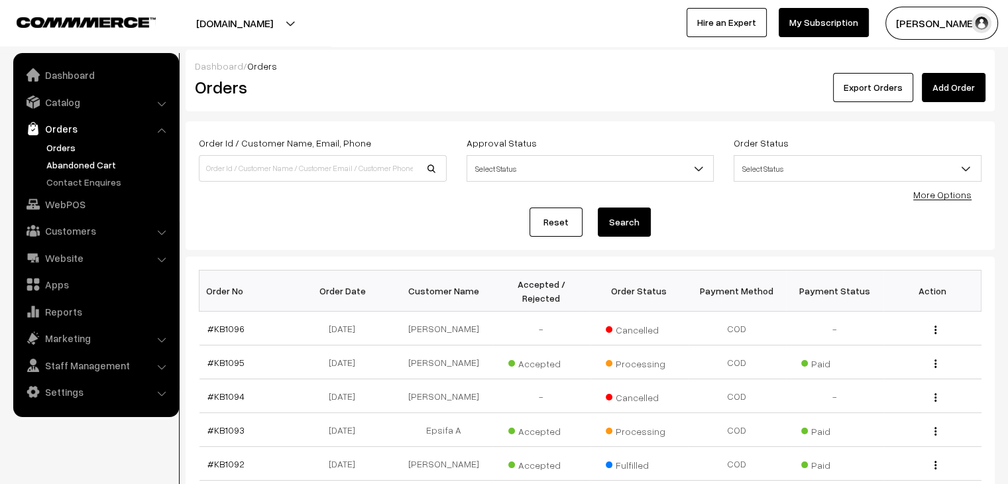
click at [82, 166] on link "Abandoned Cart" at bounding box center [108, 165] width 131 height 14
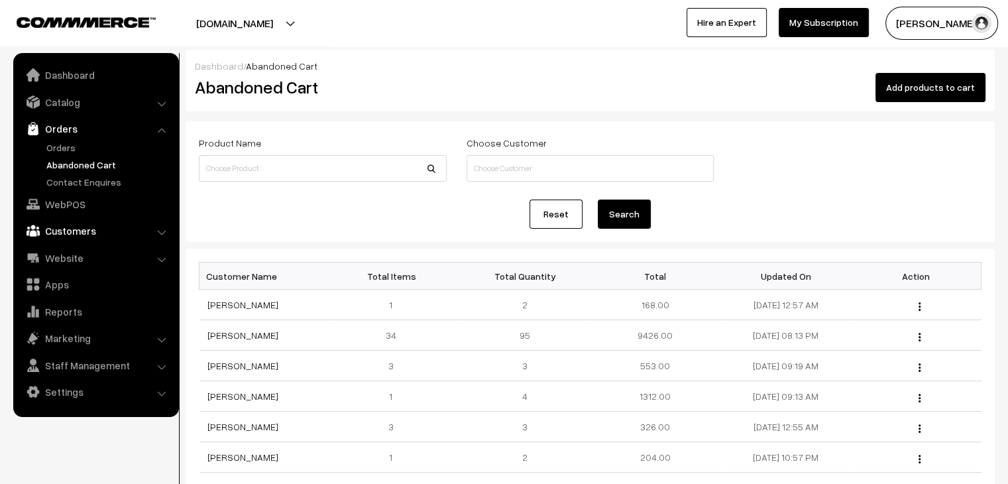
click at [85, 221] on link "Customers" at bounding box center [96, 231] width 158 height 24
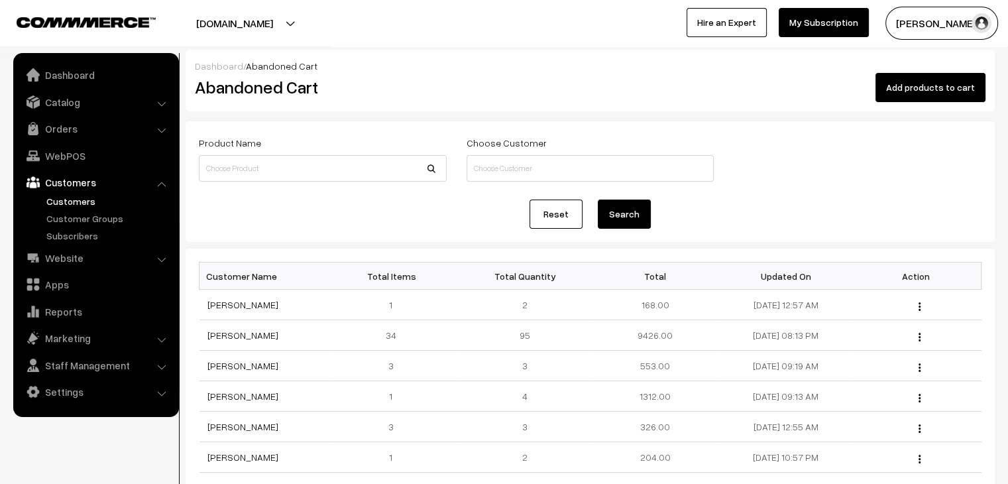
click at [79, 203] on link "Customers" at bounding box center [108, 201] width 131 height 14
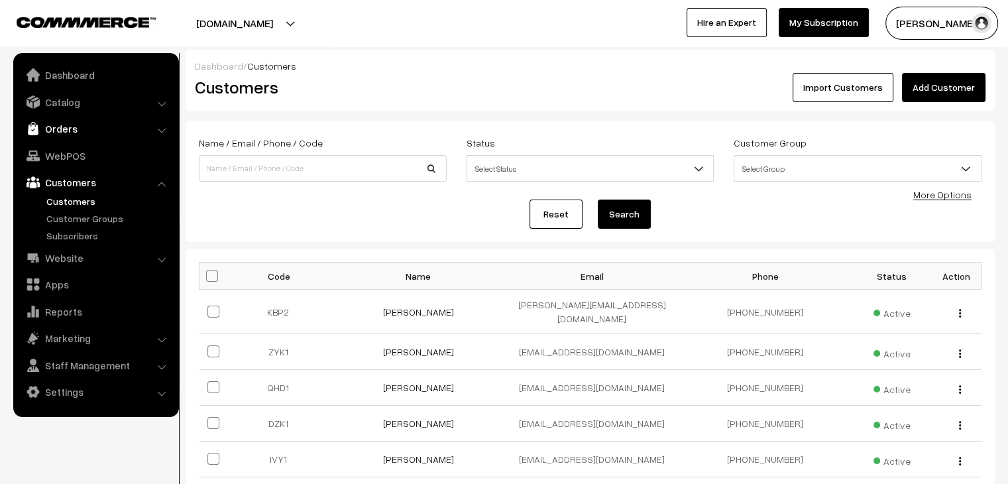
click at [66, 131] on link "Orders" at bounding box center [96, 129] width 158 height 24
click at [76, 151] on link "Orders" at bounding box center [108, 148] width 131 height 14
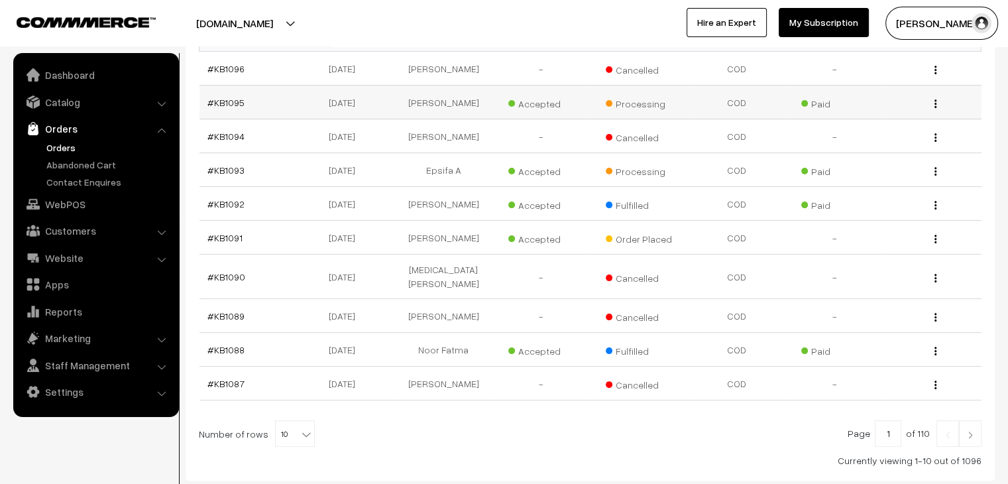
scroll to position [265, 0]
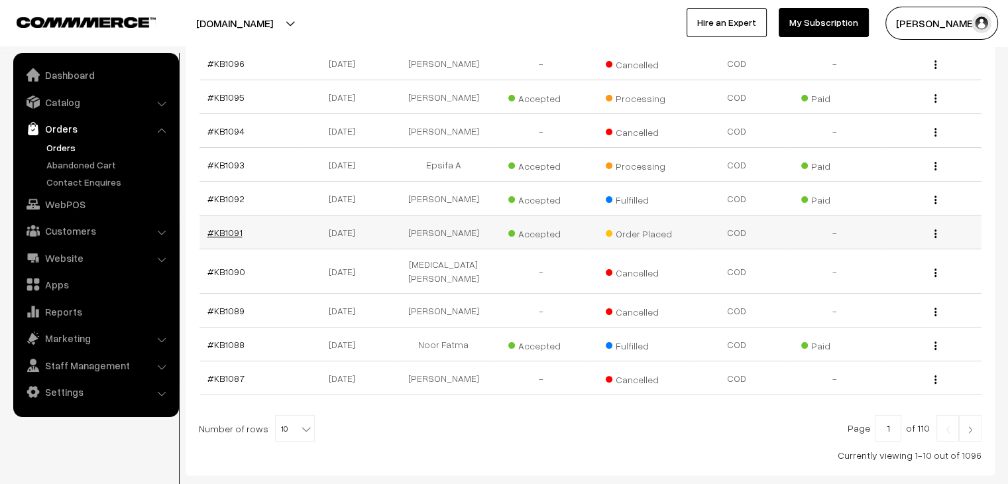
click at [232, 227] on link "#KB1091" at bounding box center [224, 232] width 35 height 11
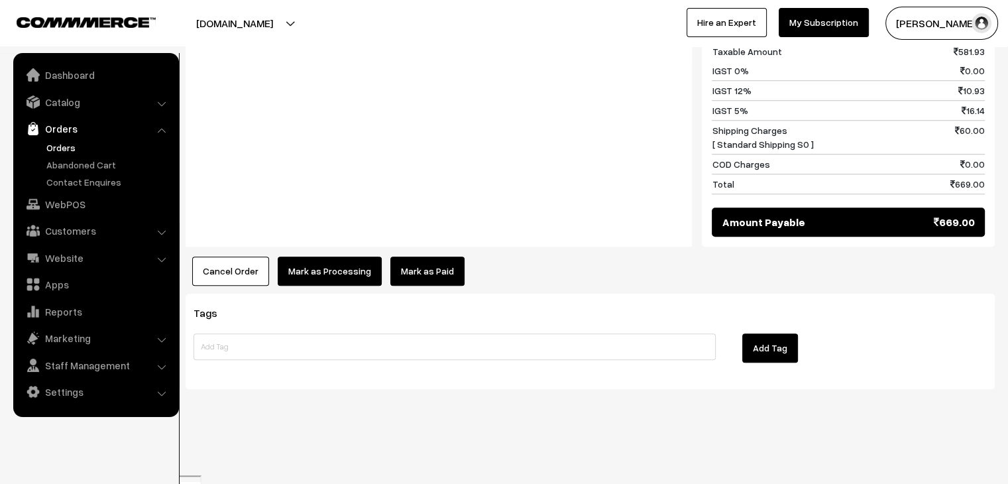
click at [255, 282] on button "Cancel Order" at bounding box center [230, 270] width 77 height 29
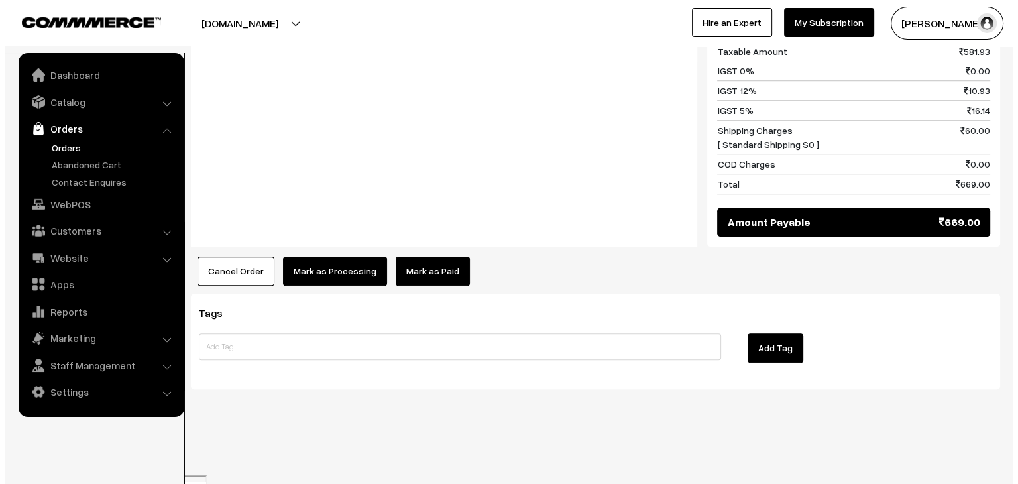
scroll to position [1021, 0]
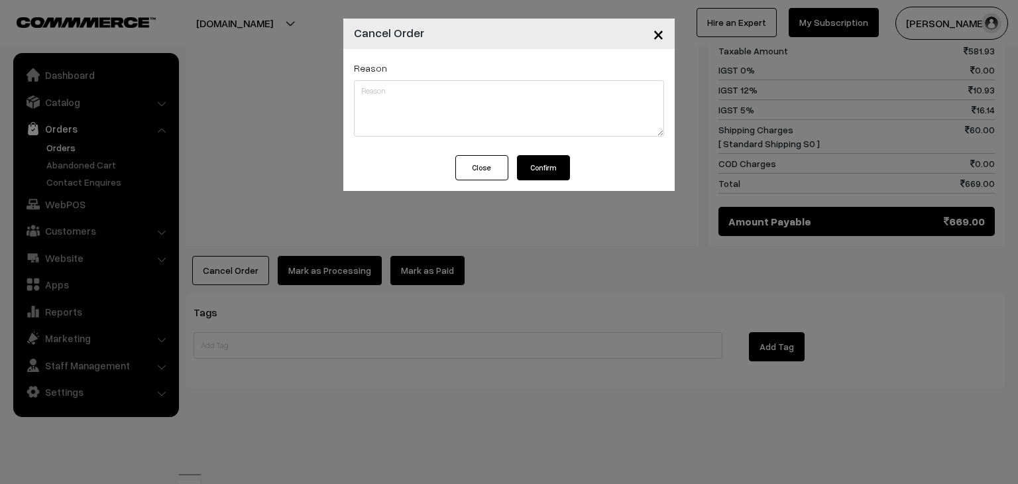
click at [533, 162] on button "Confirm" at bounding box center [543, 167] width 53 height 25
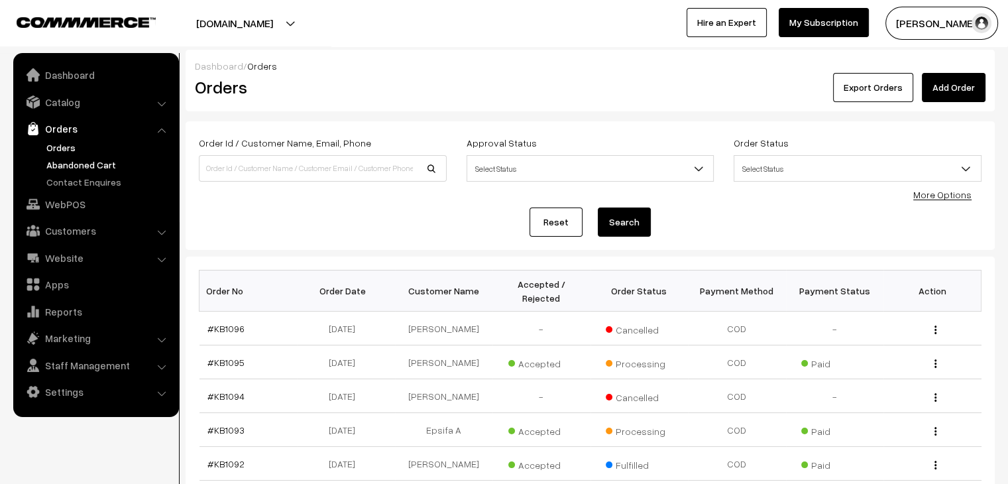
click at [97, 163] on link "Abandoned Cart" at bounding box center [108, 165] width 131 height 14
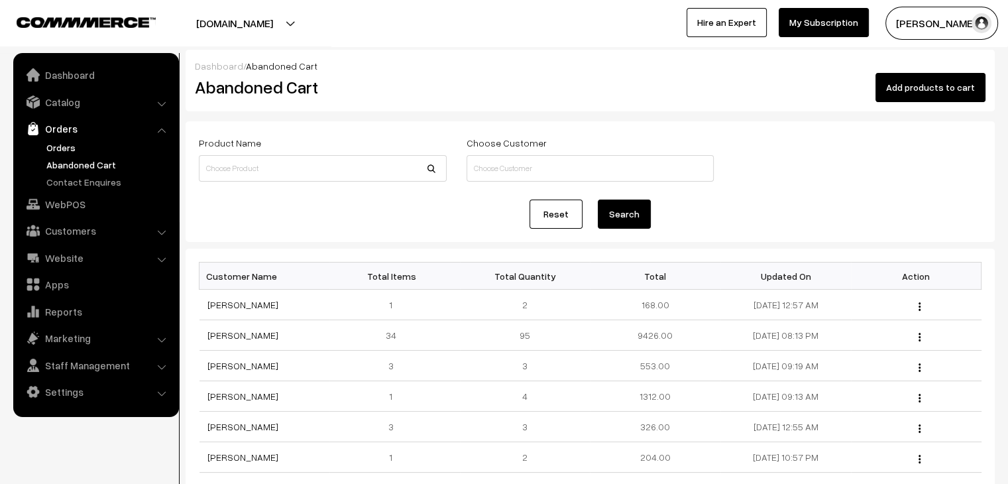
click at [64, 146] on link "Orders" at bounding box center [108, 148] width 131 height 14
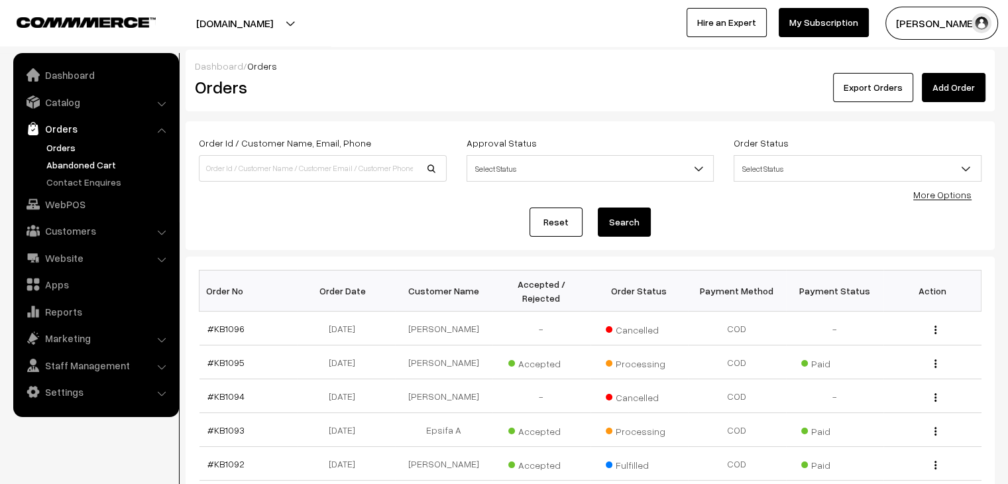
click at [109, 167] on link "Abandoned Cart" at bounding box center [108, 165] width 131 height 14
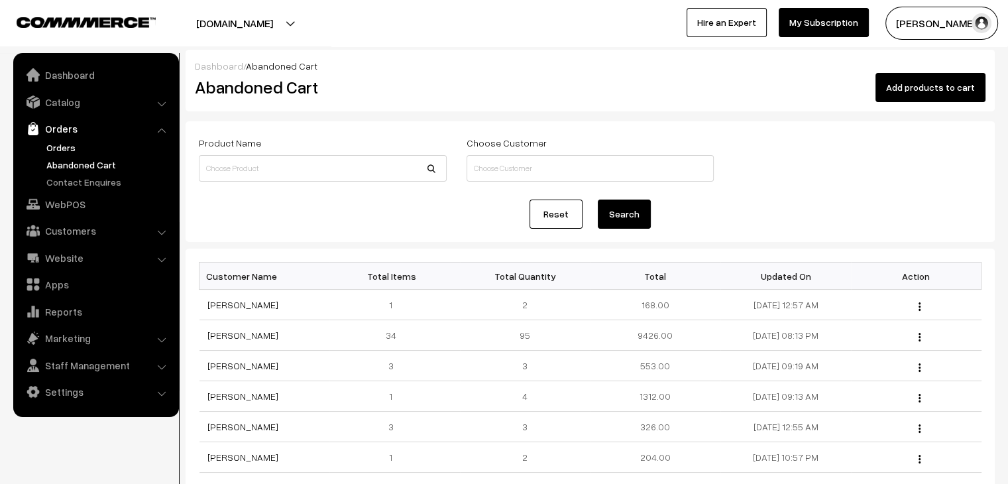
click at [77, 150] on link "Orders" at bounding box center [108, 148] width 131 height 14
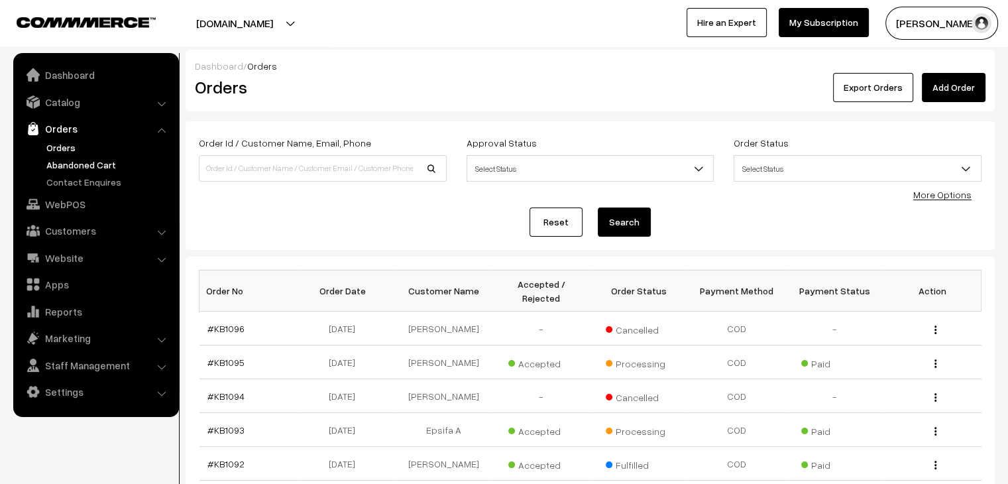
click at [105, 158] on link "Abandoned Cart" at bounding box center [108, 165] width 131 height 14
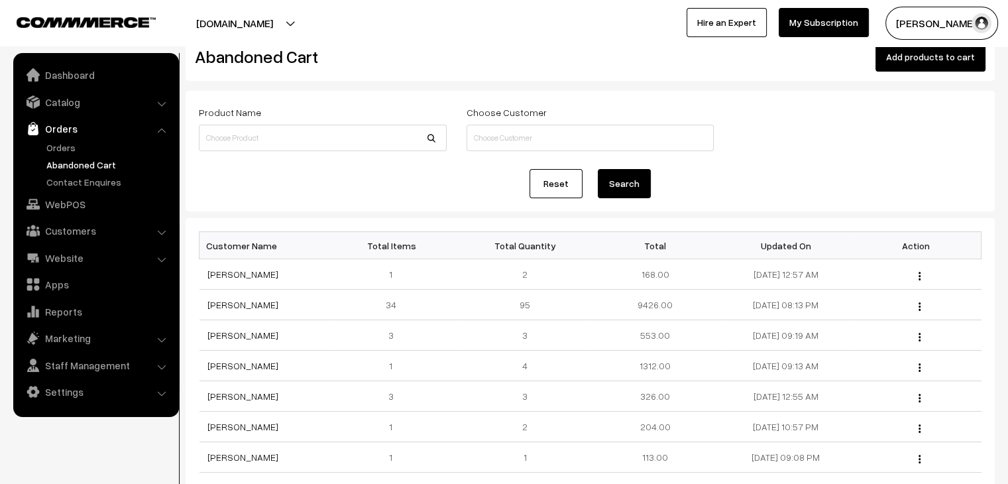
scroll to position [66, 0]
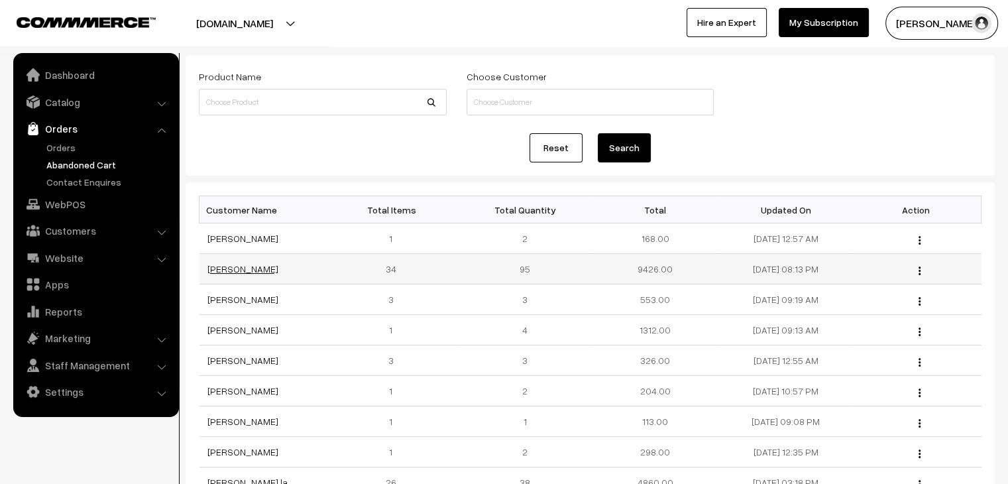
click at [239, 267] on link "Archana Parey" at bounding box center [242, 268] width 71 height 11
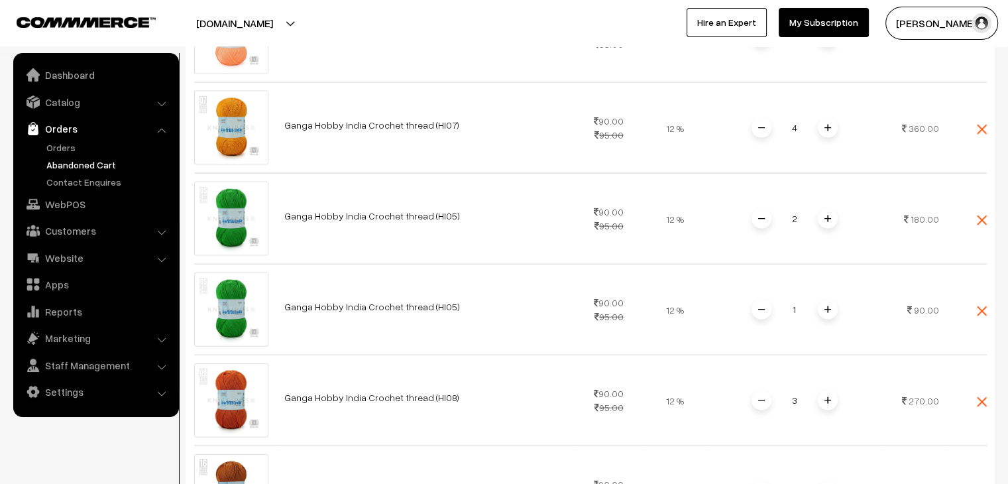
scroll to position [3115, 0]
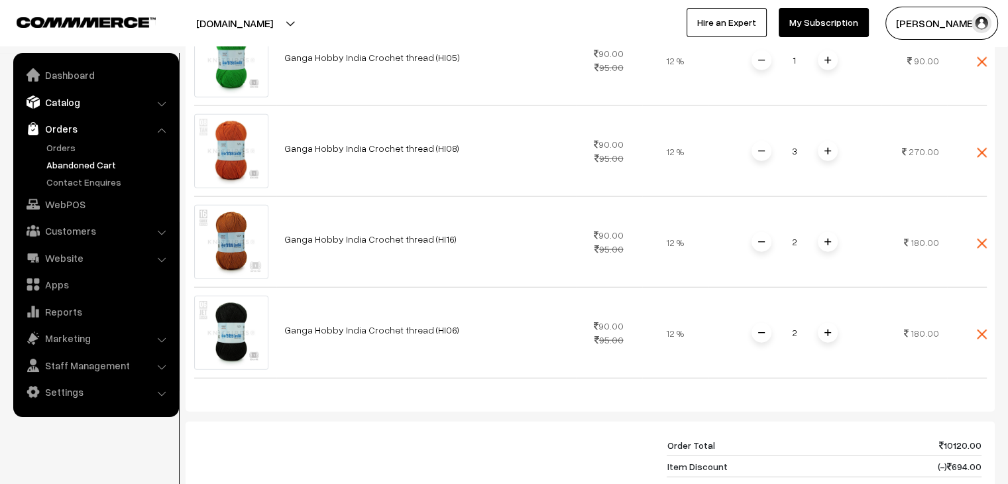
click at [68, 101] on link "Catalog" at bounding box center [96, 102] width 158 height 24
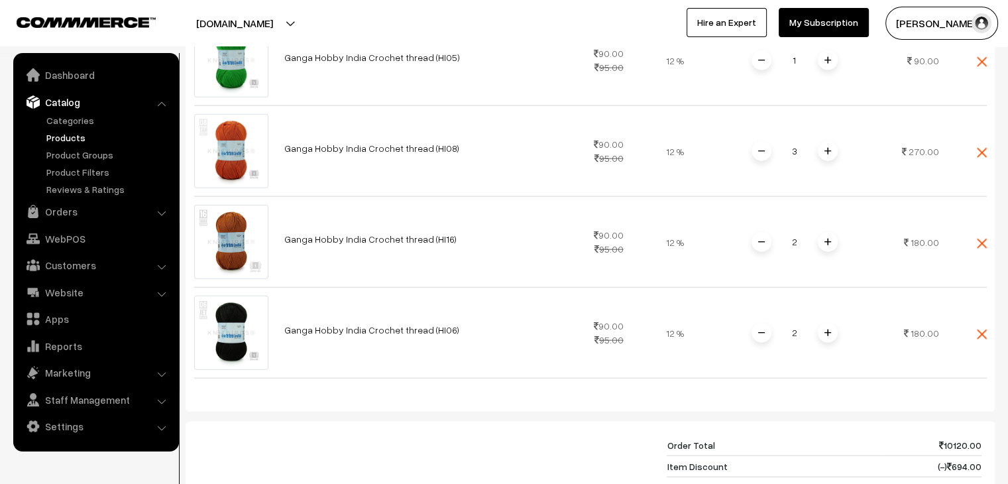
click at [76, 135] on link "Products" at bounding box center [108, 138] width 131 height 14
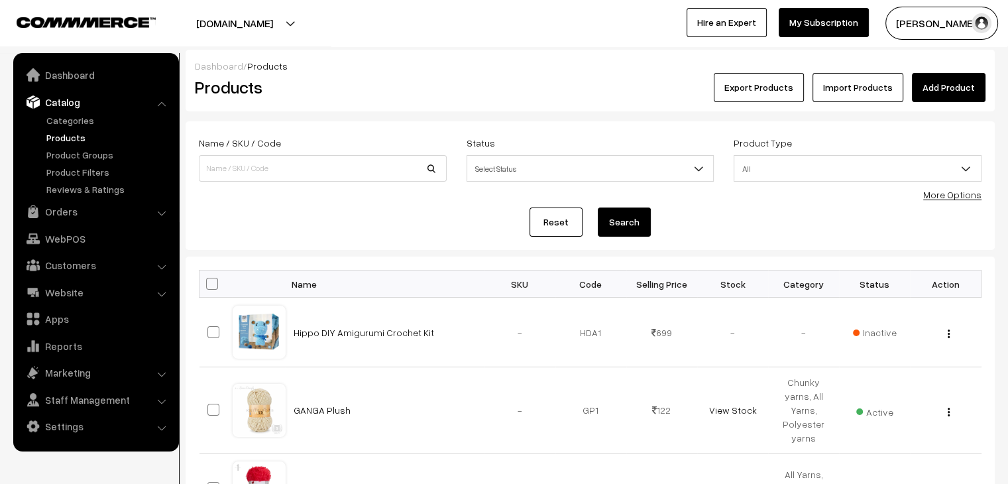
click at [308, 184] on div "Name / SKU / Code" at bounding box center [323, 162] width 268 height 55
click at [300, 169] on input at bounding box center [323, 168] width 248 height 27
type input "cuddly"
click at [598, 207] on button "Search" at bounding box center [624, 221] width 53 height 29
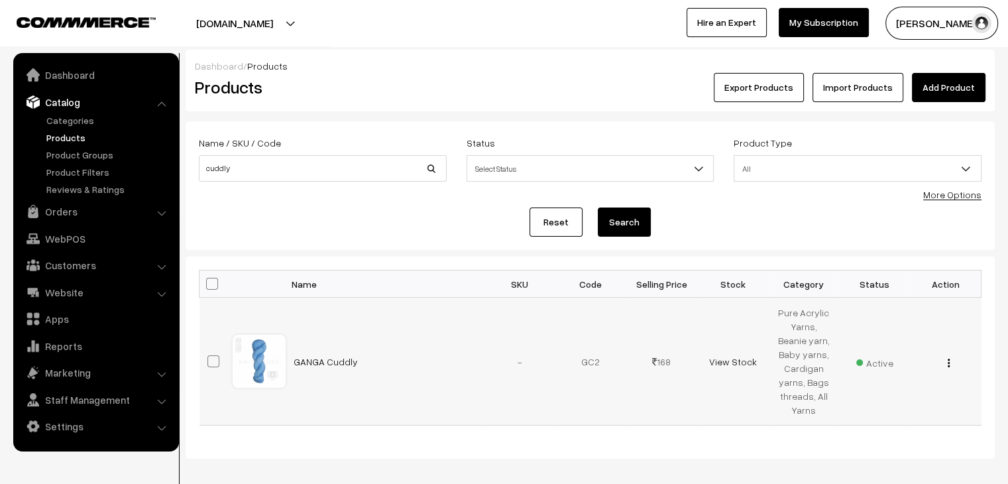
click at [948, 363] on button "button" at bounding box center [948, 362] width 3 height 11
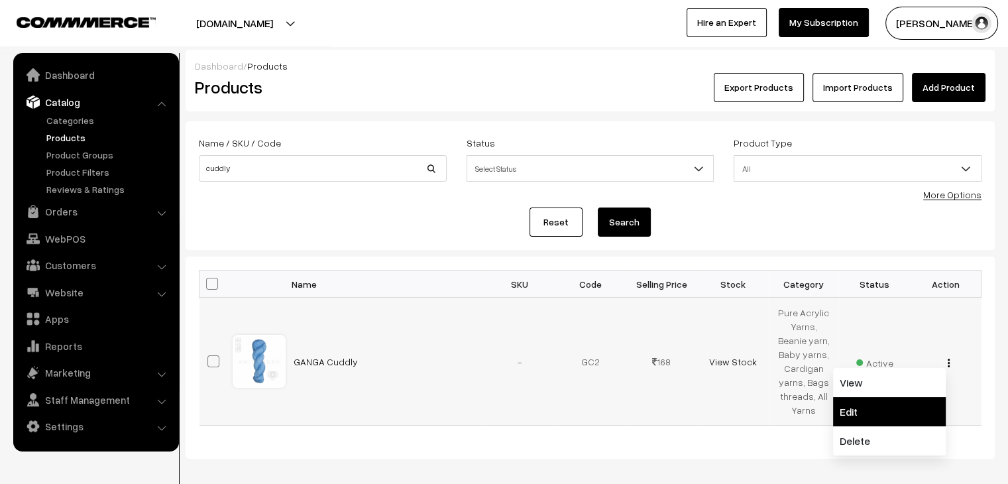
click at [903, 404] on link "Edit" at bounding box center [889, 411] width 113 height 29
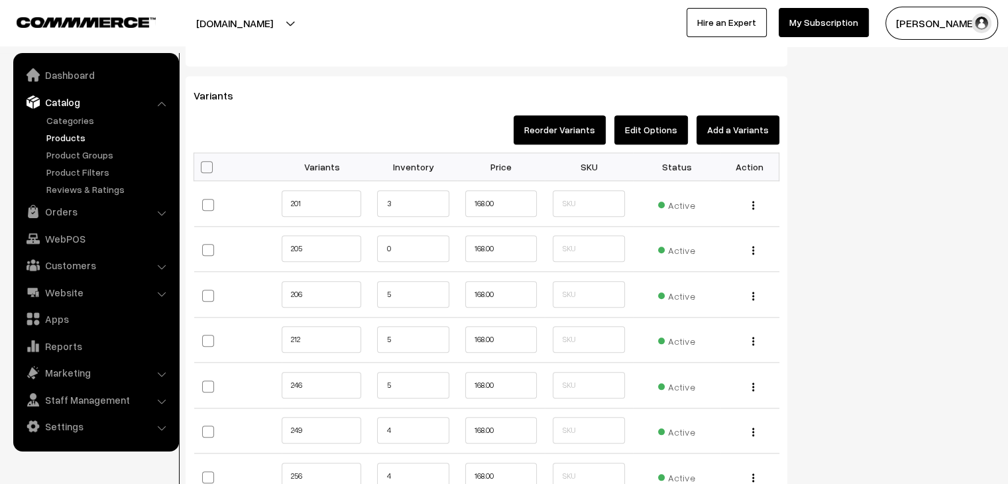
scroll to position [1392, 0]
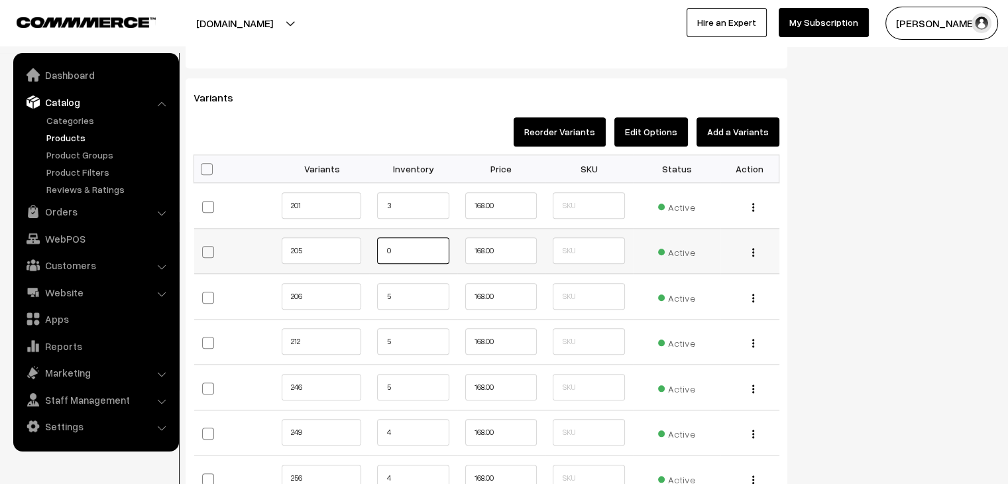
click at [402, 256] on input "0" at bounding box center [413, 250] width 72 height 27
type input "12"
click at [402, 287] on input "5" at bounding box center [413, 296] width 72 height 27
type input "12"
click at [392, 202] on input "3" at bounding box center [413, 205] width 72 height 27
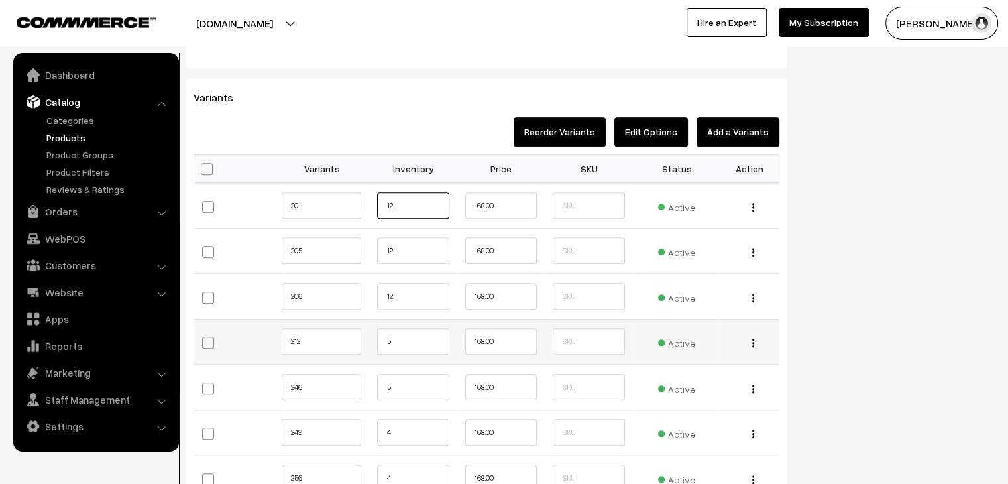
type input "12"
click at [413, 338] on input "5" at bounding box center [413, 341] width 72 height 27
type input "12"
click at [408, 387] on input "5" at bounding box center [413, 387] width 72 height 27
type input "12"
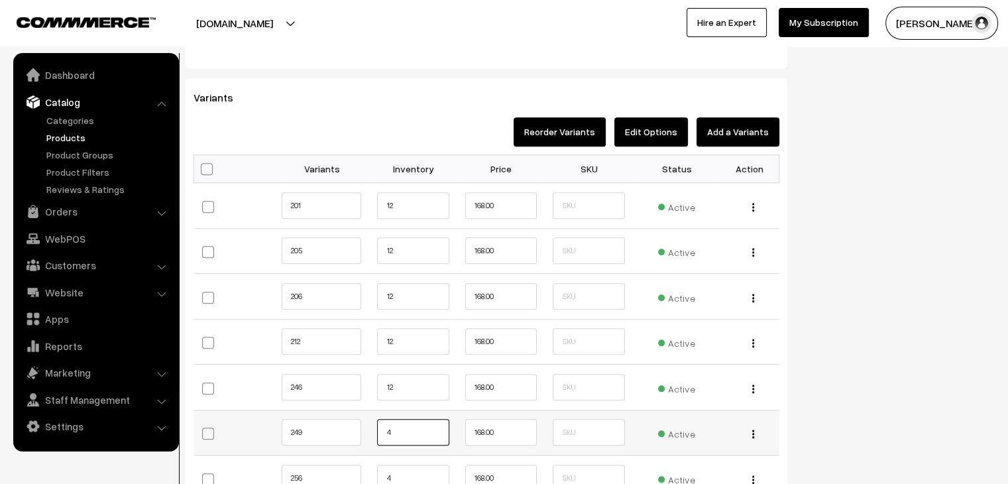
click at [404, 422] on input "4" at bounding box center [413, 432] width 72 height 27
type input "12"
click at [418, 384] on input "12" at bounding box center [413, 387] width 72 height 27
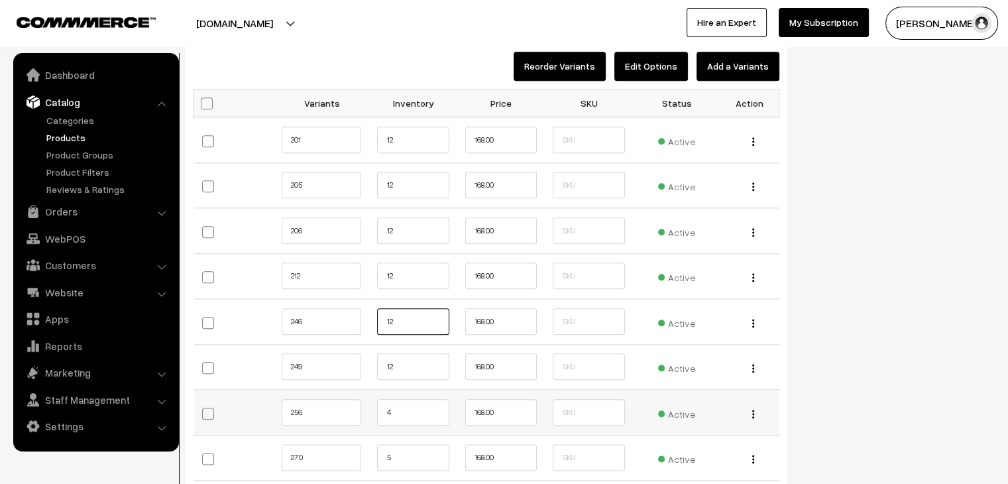
scroll to position [1458, 0]
click at [412, 407] on input "4" at bounding box center [413, 411] width 72 height 27
type input "12"
click at [410, 454] on input "5" at bounding box center [413, 456] width 72 height 27
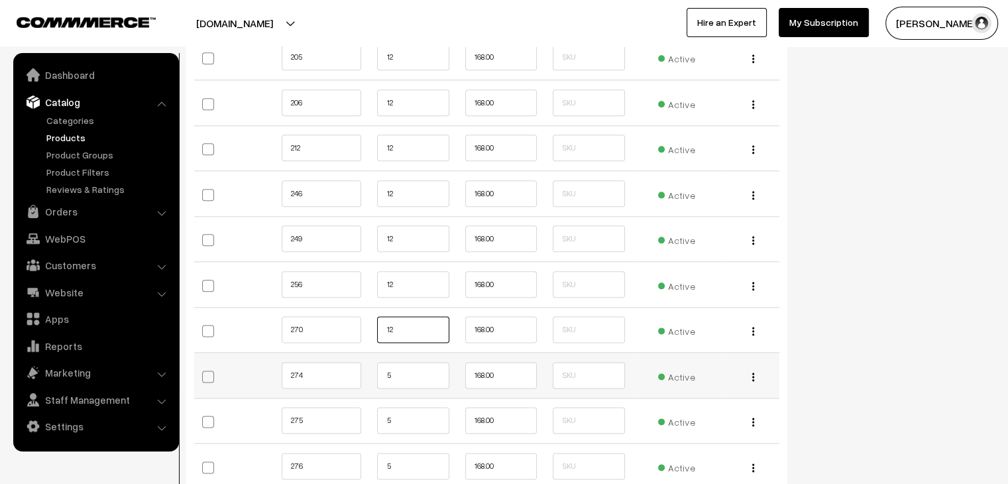
scroll to position [1591, 0]
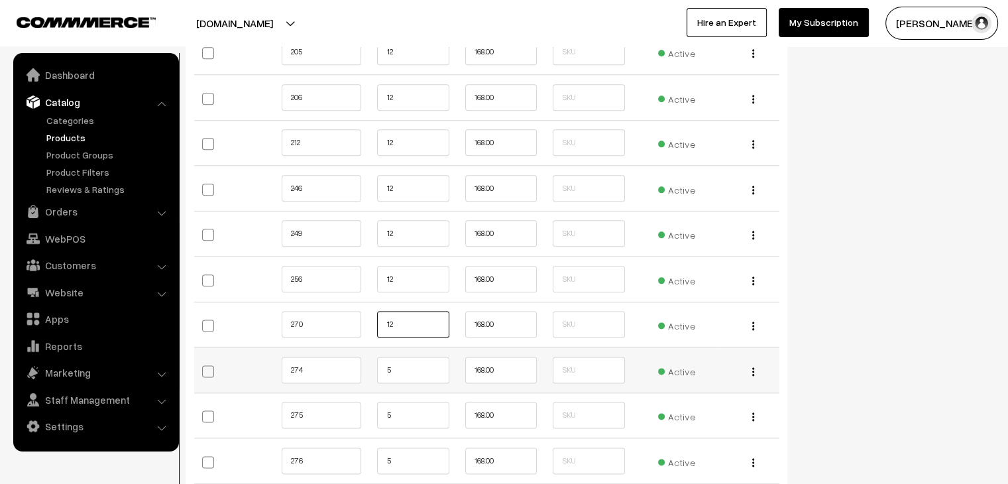
type input "12"
click at [402, 364] on input "5" at bounding box center [413, 370] width 72 height 27
type input "12"
click at [406, 408] on input "5" at bounding box center [413, 415] width 72 height 27
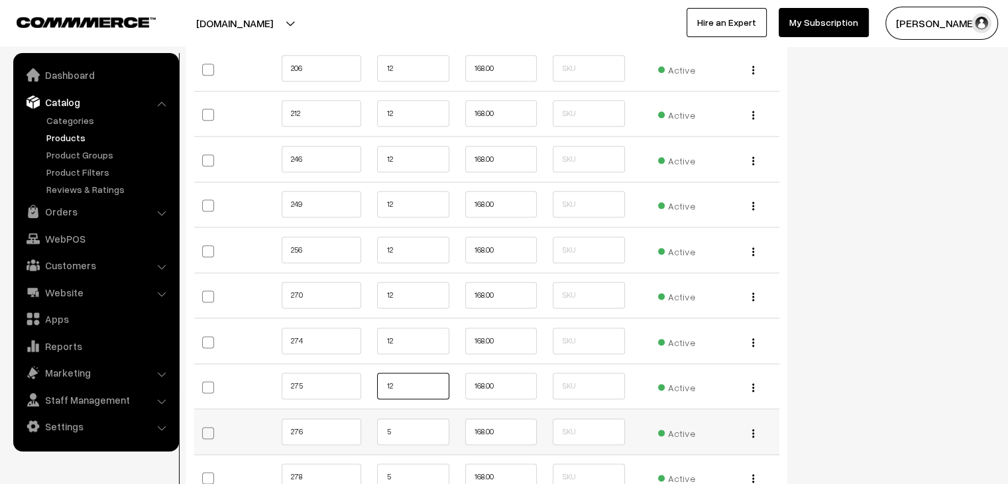
scroll to position [1657, 0]
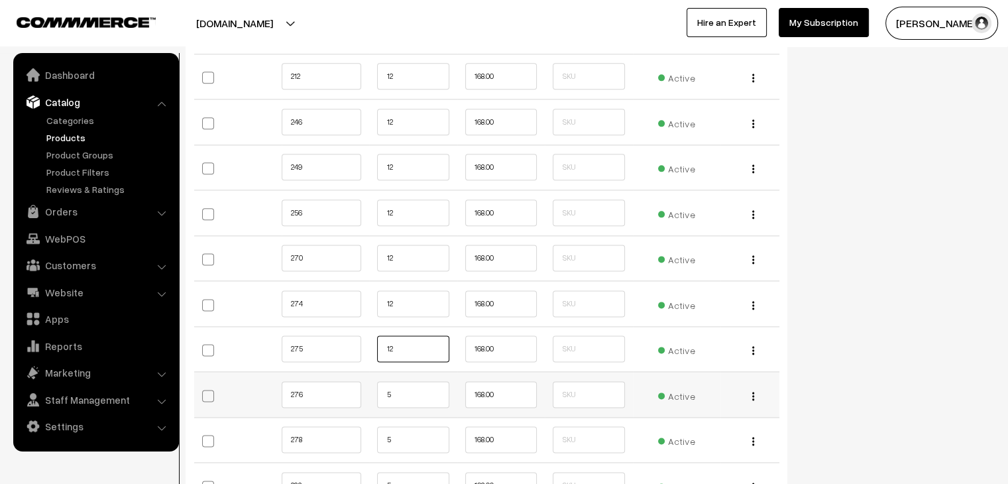
type input "12"
click at [405, 386] on input "5" at bounding box center [413, 394] width 72 height 27
type input "12"
click at [399, 433] on input "5" at bounding box center [413, 439] width 72 height 27
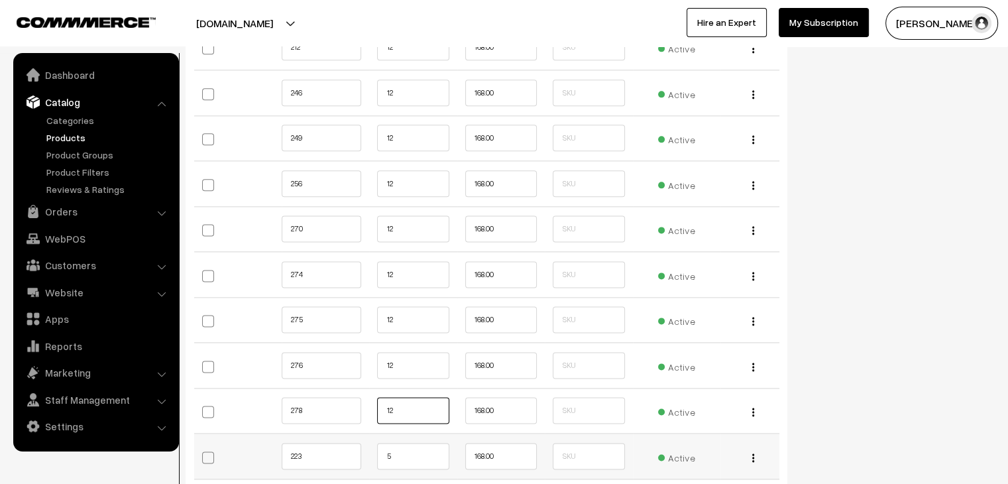
scroll to position [1723, 0]
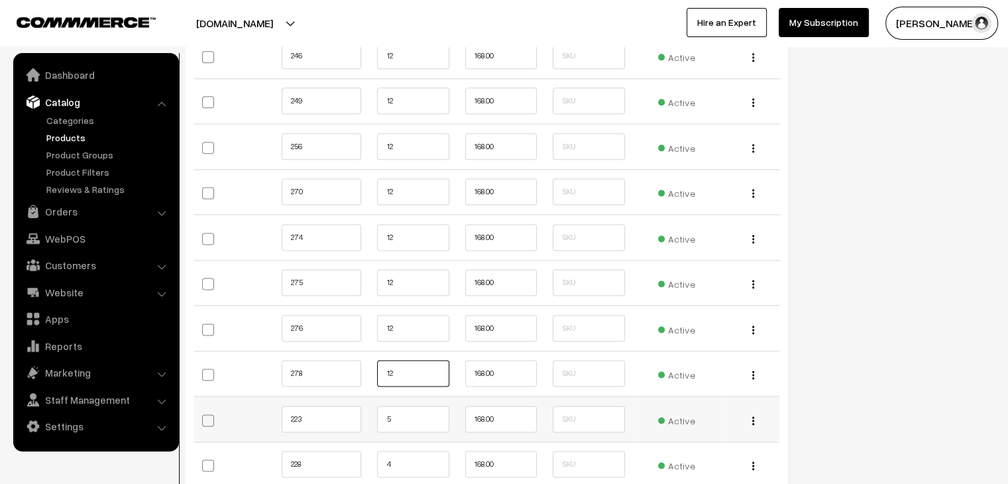
type input "12"
click at [398, 417] on input "5" at bounding box center [413, 419] width 72 height 27
type input "5"
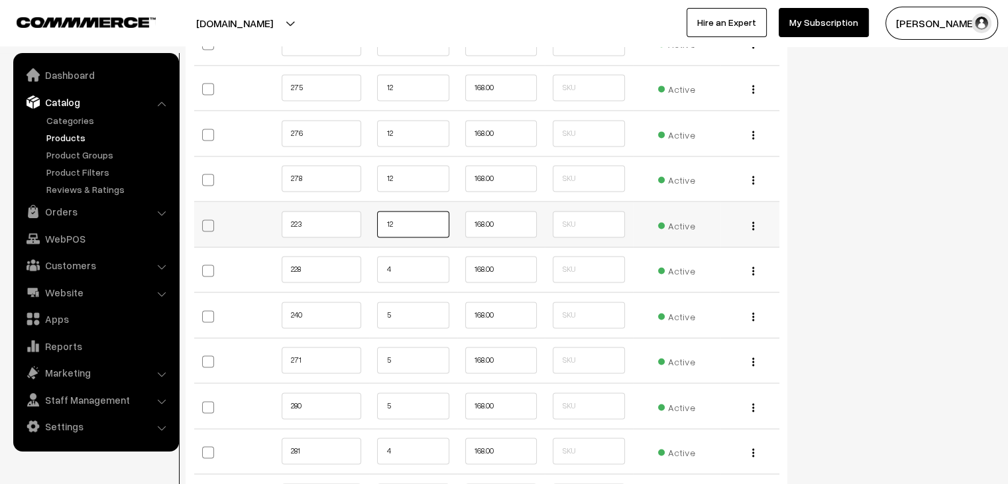
scroll to position [1922, 0]
type input "12"
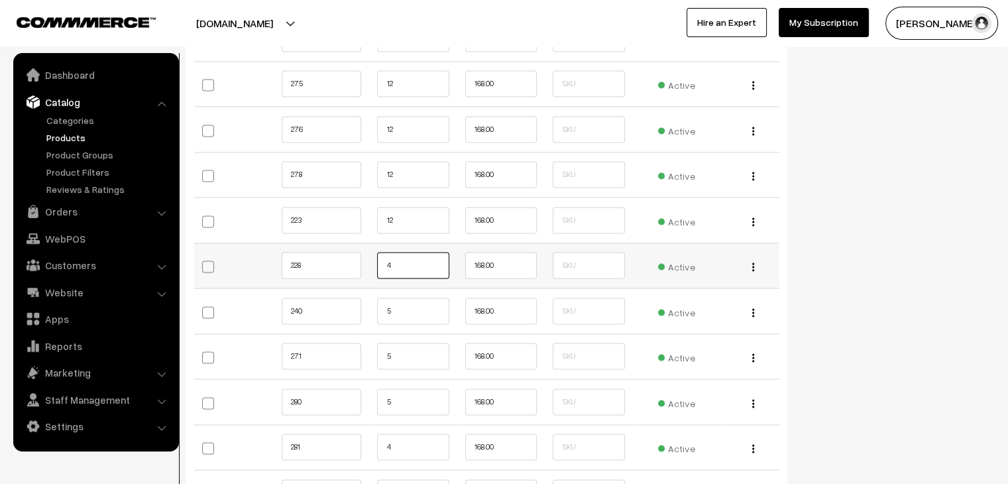
click at [400, 262] on input "4" at bounding box center [413, 265] width 72 height 27
type input "12"
click at [390, 314] on input "5" at bounding box center [413, 311] width 72 height 27
type input "12"
click at [383, 357] on input "5" at bounding box center [413, 356] width 72 height 27
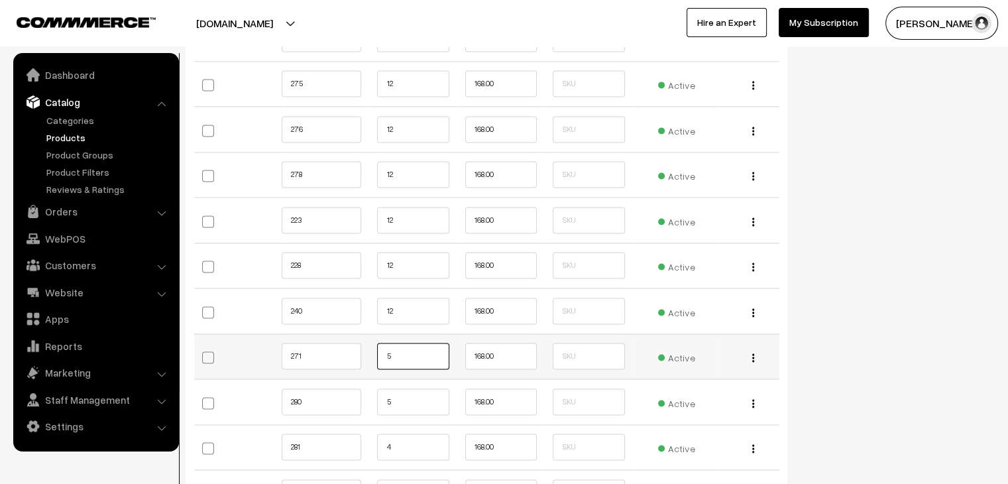
click at [397, 353] on input "5" at bounding box center [413, 356] width 72 height 27
type input "12"
click at [408, 399] on input "5" at bounding box center [413, 401] width 72 height 27
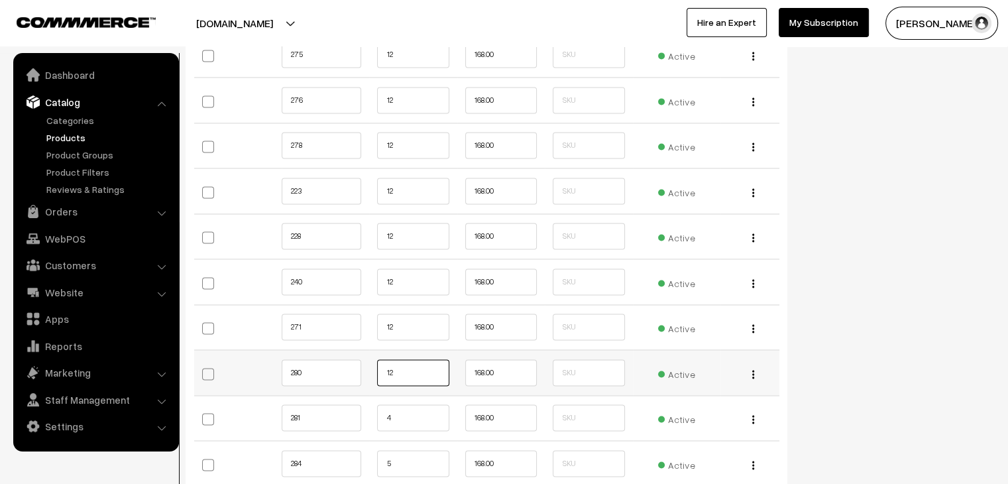
scroll to position [1988, 0]
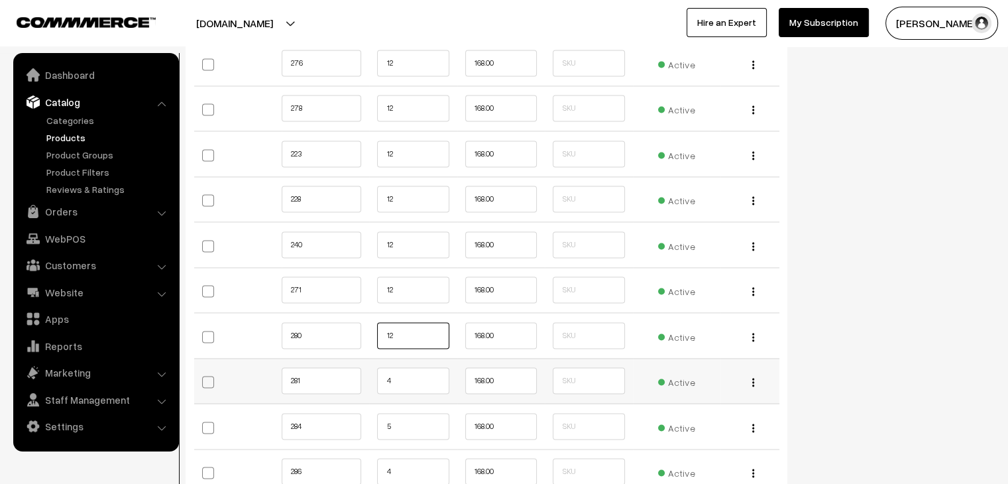
type input "12"
click at [401, 373] on input "4" at bounding box center [413, 380] width 72 height 27
type input "0"
click at [402, 418] on input "5" at bounding box center [413, 426] width 72 height 27
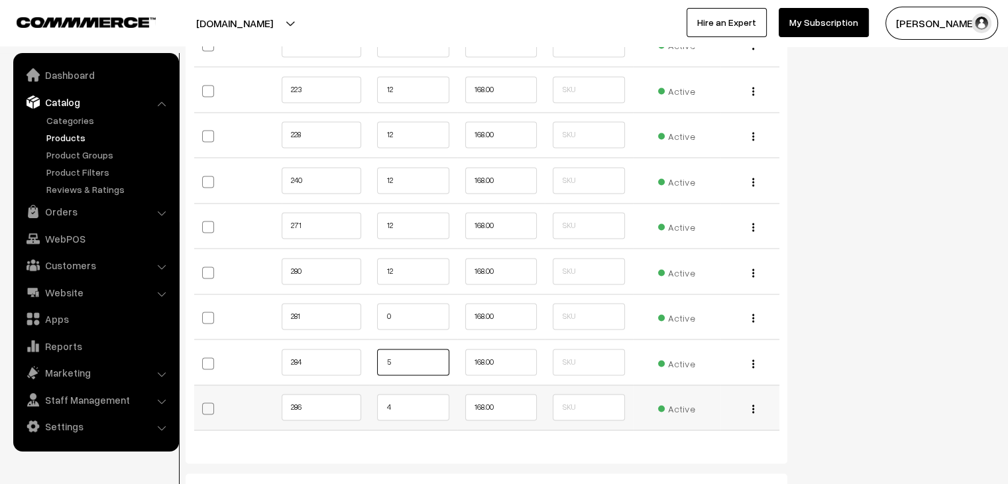
scroll to position [2055, 0]
type input "12"
click at [396, 406] on input "4" at bounding box center [413, 405] width 72 height 27
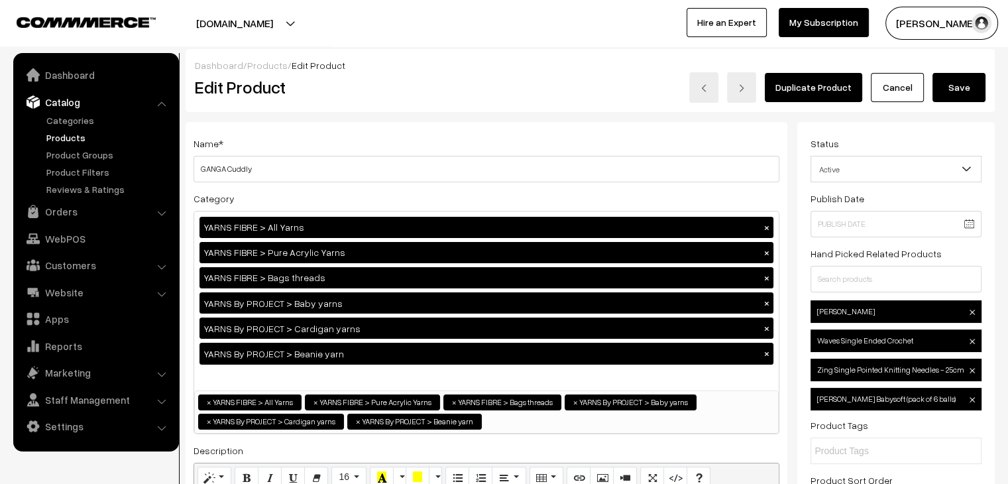
scroll to position [0, 0]
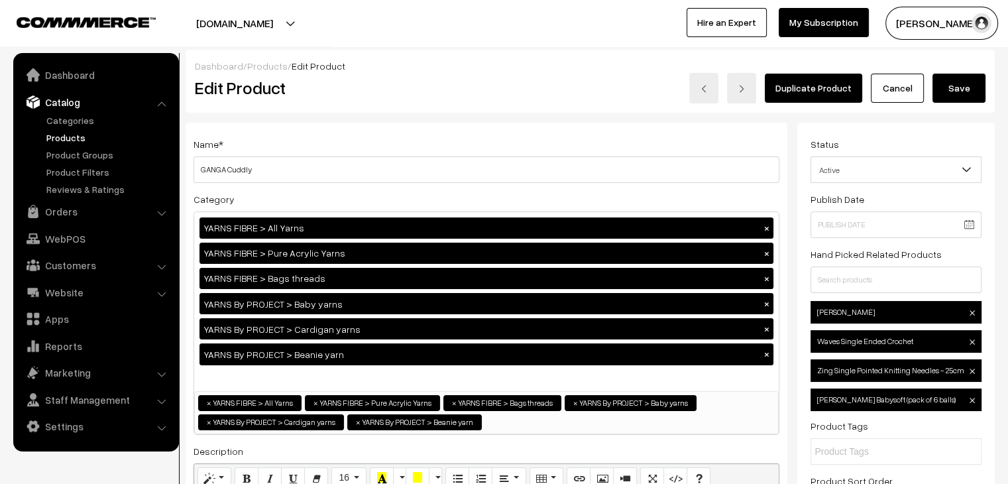
type input "12"
drag, startPoint x: 955, startPoint y: 87, endPoint x: 923, endPoint y: 89, distance: 31.9
click at [955, 87] on button "Save" at bounding box center [959, 88] width 53 height 29
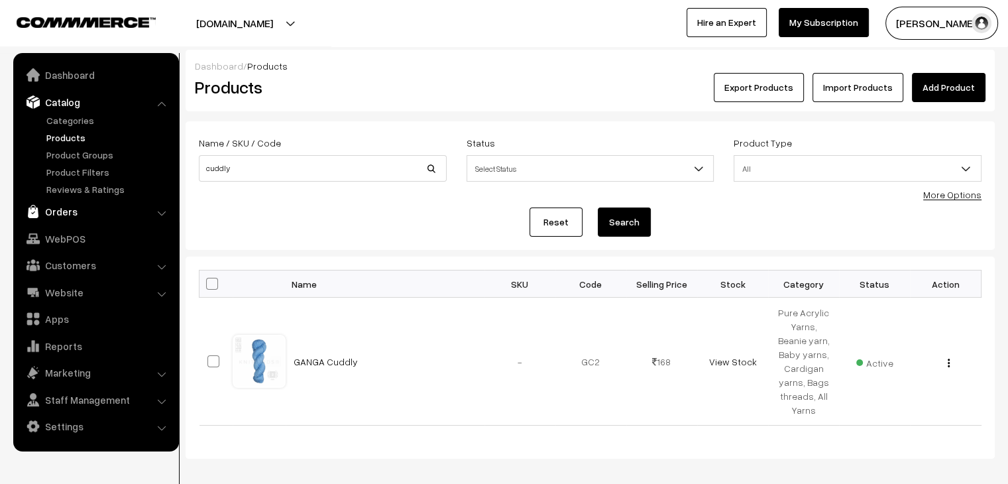
click at [85, 209] on link "Orders" at bounding box center [96, 211] width 158 height 24
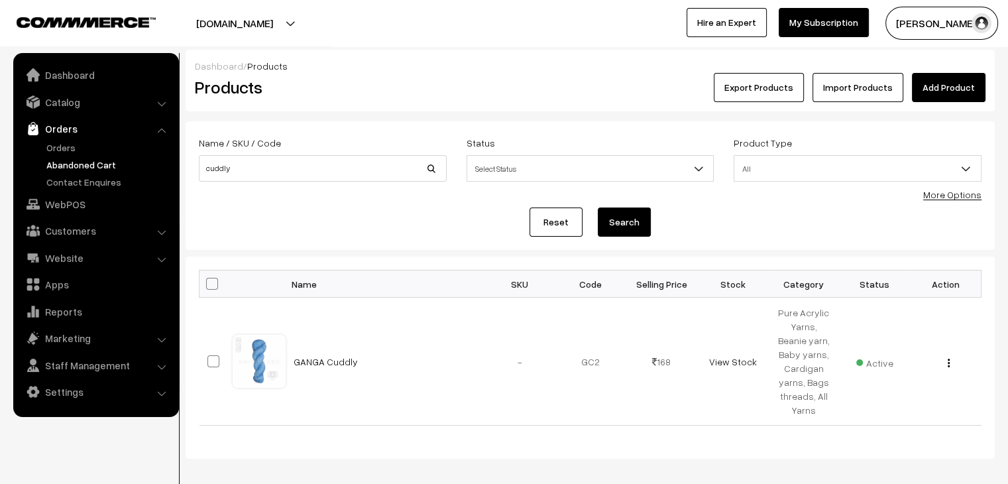
click at [86, 163] on link "Abandoned Cart" at bounding box center [108, 165] width 131 height 14
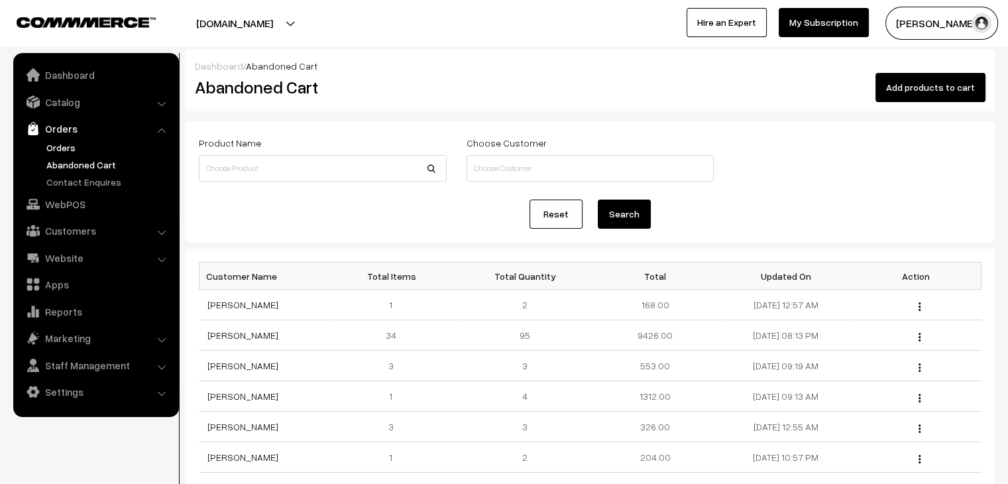
click at [66, 150] on link "Orders" at bounding box center [108, 148] width 131 height 14
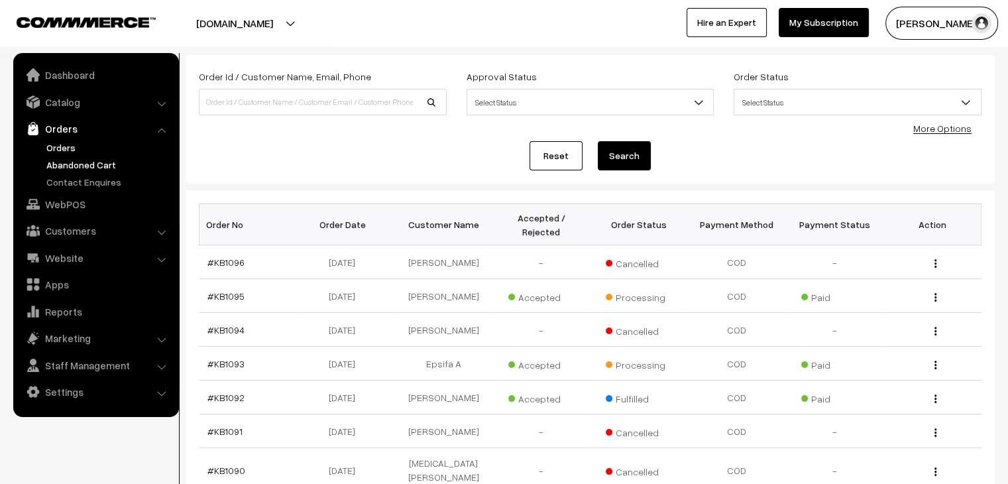
click at [109, 156] on ul "Orders" at bounding box center [96, 165] width 159 height 48
click at [109, 161] on link "Abandoned Cart" at bounding box center [108, 165] width 131 height 14
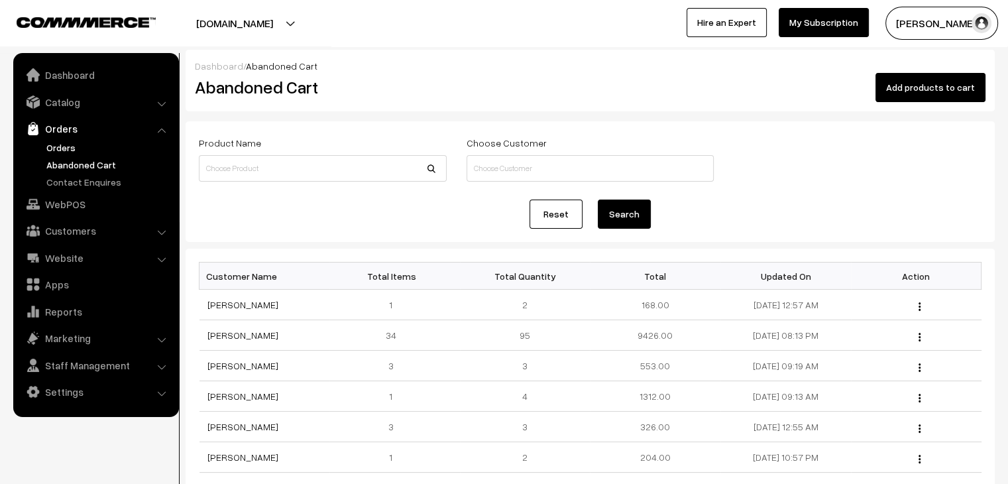
click at [66, 143] on link "Orders" at bounding box center [108, 148] width 131 height 14
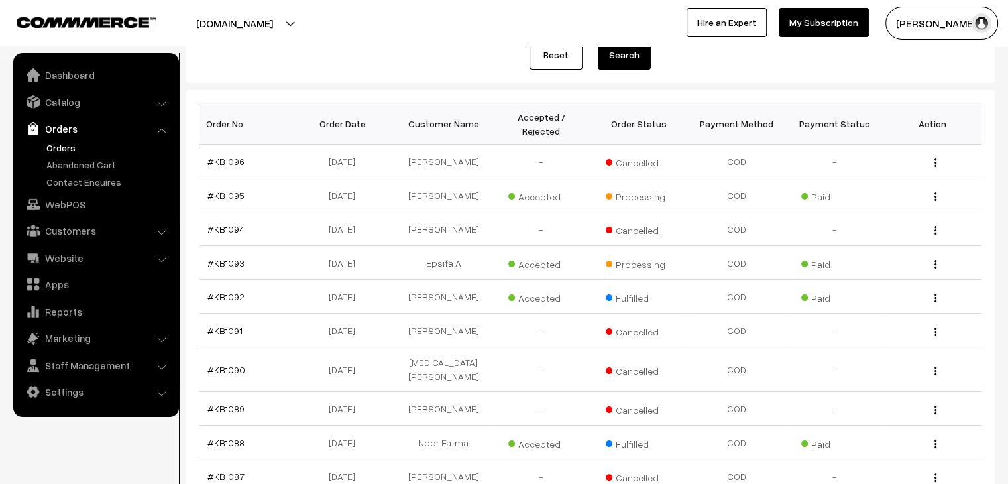
scroll to position [133, 0]
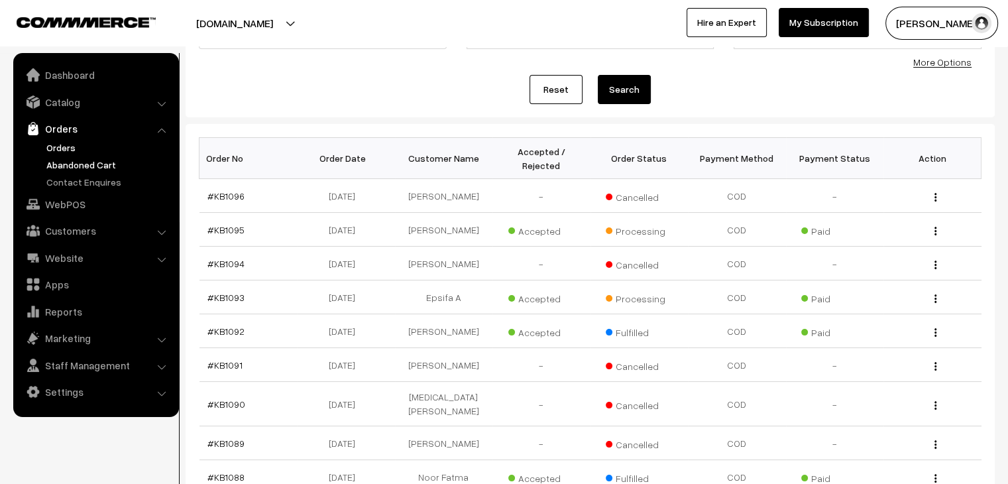
click at [105, 160] on link "Abandoned Cart" at bounding box center [108, 165] width 131 height 14
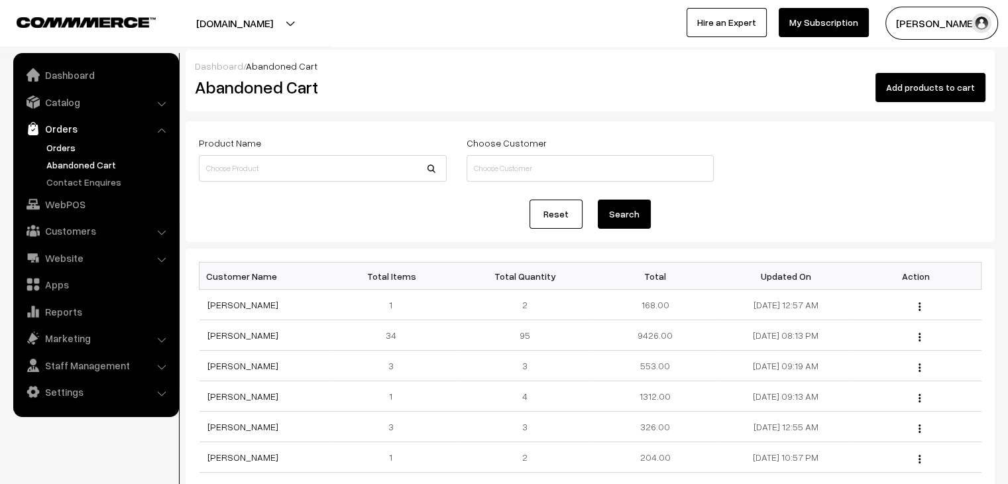
click at [71, 152] on link "Orders" at bounding box center [108, 148] width 131 height 14
